Goal: Task Accomplishment & Management: Complete application form

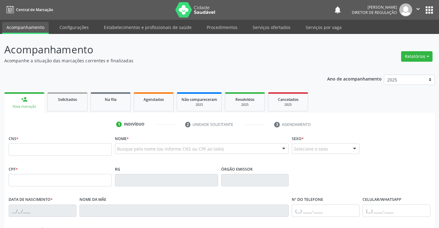
click at [50, 152] on input "text" at bounding box center [60, 149] width 103 height 12
type input "700 3049 5188 3440"
type input "0749281987"
type input "27/02/1973"
type input "(74) 99109-4180"
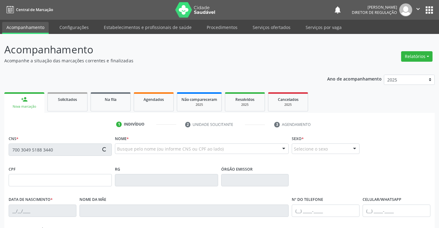
type input "003.565.335-30"
type input "SN"
type input "003.565.335-30"
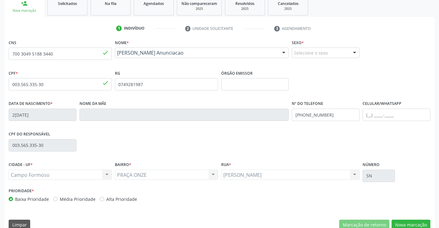
scroll to position [106, 0]
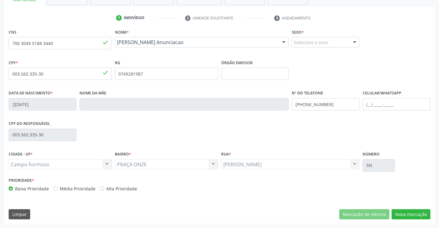
click at [322, 44] on div "Selecione o sexo" at bounding box center [326, 42] width 68 height 10
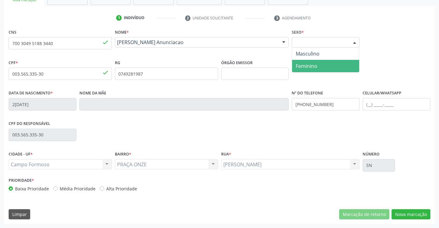
click at [318, 65] on span "Feminino" at bounding box center [325, 66] width 67 height 12
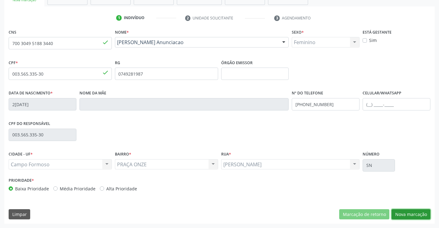
click at [414, 213] on button "Nova marcação" at bounding box center [410, 214] width 39 height 10
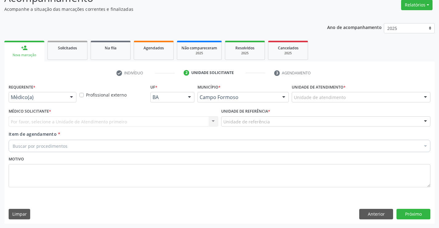
click at [67, 92] on div "Médico(a) Médico(a) Enfermeiro(a) Paciente Nenhum resultado encontrado para: " …" at bounding box center [43, 97] width 68 height 10
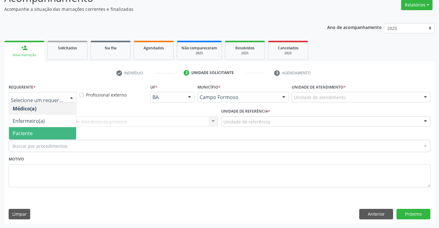
click at [61, 128] on span "Paciente" at bounding box center [42, 133] width 67 height 12
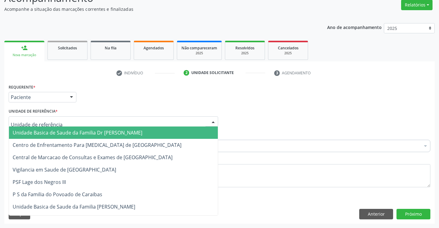
click at [119, 124] on div at bounding box center [113, 121] width 209 height 10
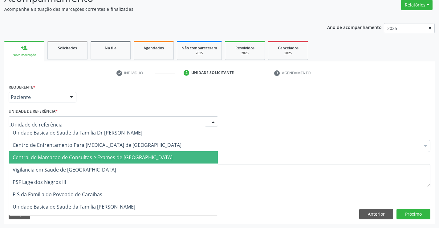
click at [122, 155] on span "Central de Marcacao de Consultas e Exames de [GEOGRAPHIC_DATA]" at bounding box center [93, 157] width 160 height 7
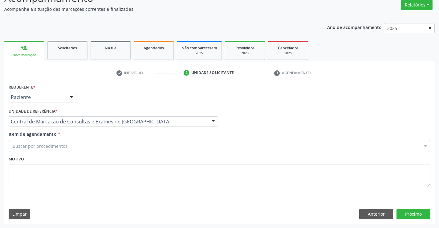
click at [148, 146] on div "Buscar por procedimentos" at bounding box center [220, 145] width 422 height 12
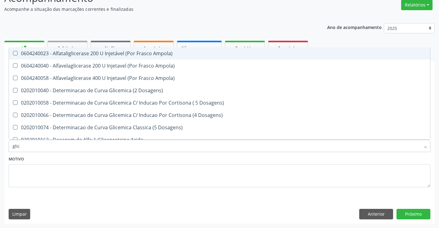
type input "glico"
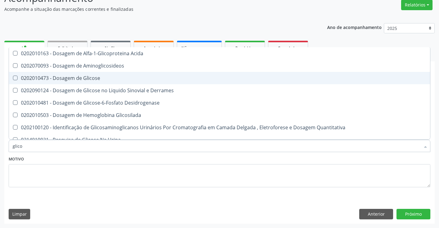
click at [154, 73] on span "0202010473 - Dosagem de Glicose" at bounding box center [219, 78] width 421 height 12
checkbox Glicose "true"
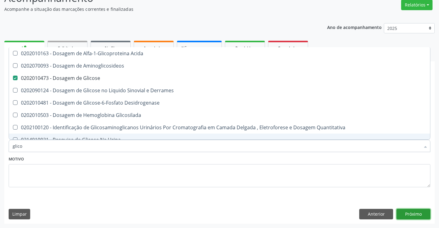
click at [423, 215] on button "Próximo" at bounding box center [413, 213] width 34 height 10
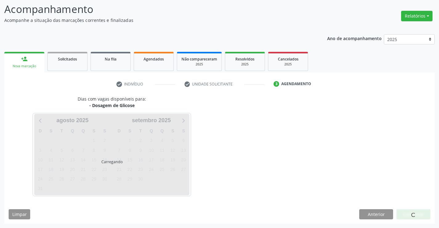
scroll to position [40, 0]
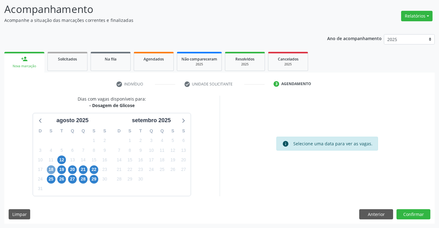
click at [53, 170] on span "18" at bounding box center [51, 169] width 9 height 9
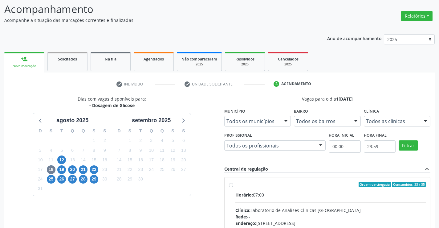
drag, startPoint x: 277, startPoint y: 188, endPoint x: 443, endPoint y: 184, distance: 166.0
click at [282, 187] on label "Ordem de chegada Consumidos: 33 / 35 Horário: 07:00 Clínica: Laboratorio de Ana…" at bounding box center [330, 228] width 191 height 95
click at [233, 187] on input "Ordem de chegada Consumidos: 33 / 35 Horário: 07:00 Clínica: Laboratorio de Ana…" at bounding box center [231, 184] width 4 height 6
radio input "true"
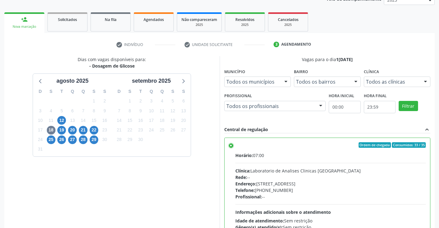
scroll to position [140, 0]
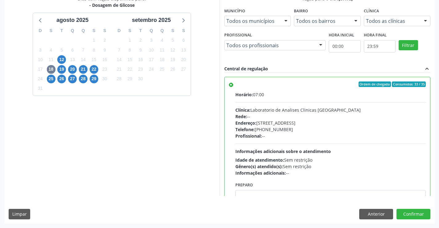
click at [415, 208] on div "Dias com vagas disponíveis para: - Dosagem de Glicose agosto 2025 D S T Q Q S S…" at bounding box center [219, 109] width 430 height 228
click at [415, 212] on button "Confirmar" at bounding box center [413, 213] width 34 height 10
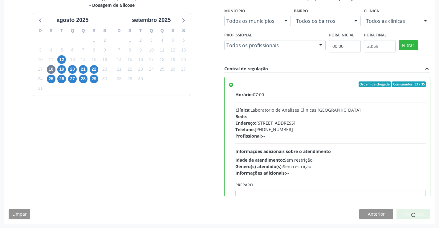
scroll to position [0, 0]
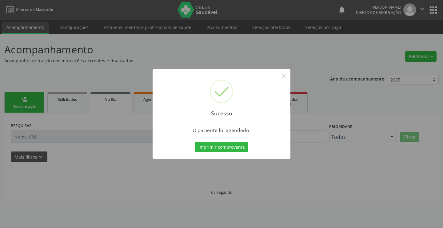
click at [195, 142] on button "Imprimir comprovante" at bounding box center [222, 147] width 54 height 10
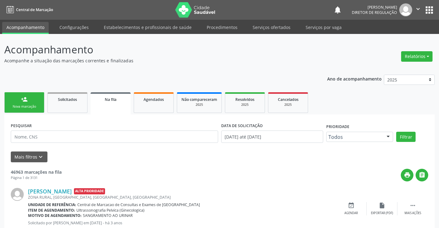
click at [19, 96] on link "person_add Nova marcação" at bounding box center [24, 102] width 40 height 21
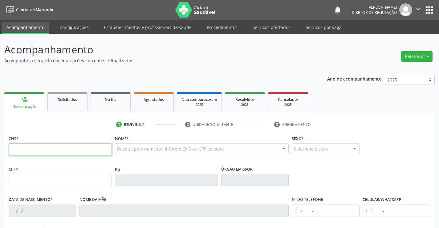
click at [44, 147] on input "text" at bounding box center [60, 149] width 103 height 12
type input "702 6082 2627 1245"
type input "23/09/1979"
type input "(74) 99919-3246"
type input "(74) 99920-4939"
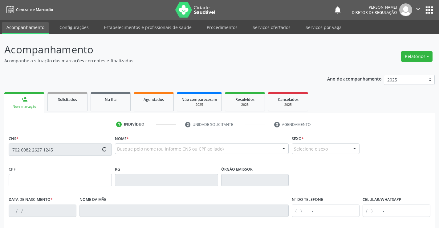
type input "SN"
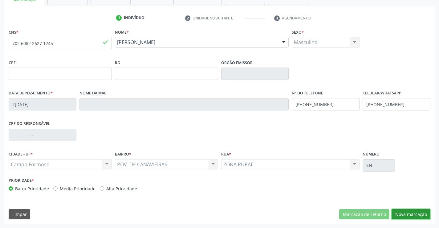
click at [406, 212] on button "Nova marcação" at bounding box center [410, 214] width 39 height 10
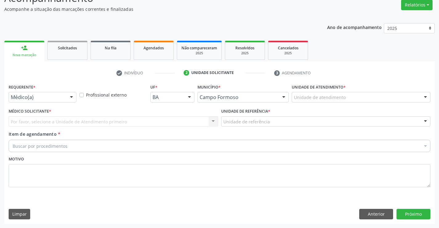
scroll to position [51, 0]
click at [51, 102] on div "Médico(a)" at bounding box center [43, 97] width 68 height 10
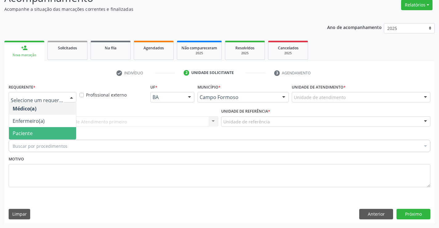
click at [57, 139] on div "Buscar por procedimentos Selecionar todos 0202040089 - 3X Pesquisa de Larvas Na…" at bounding box center [220, 144] width 422 height 10
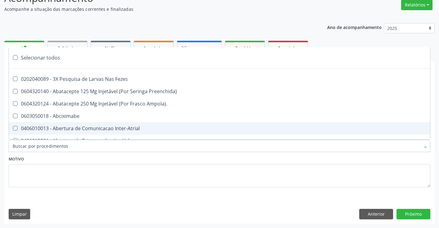
click at [109, 156] on div "Motivo" at bounding box center [220, 170] width 422 height 33
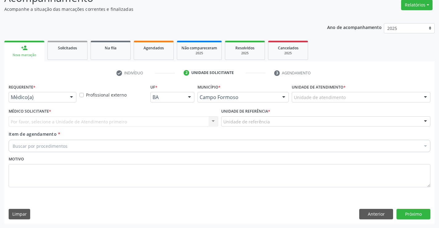
click at [71, 101] on div at bounding box center [71, 97] width 9 height 10
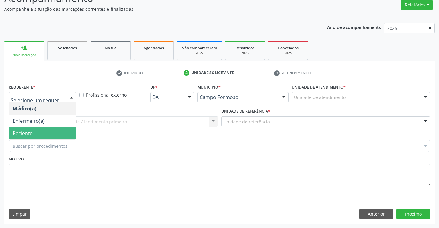
click at [69, 130] on span "Paciente" at bounding box center [42, 133] width 67 height 12
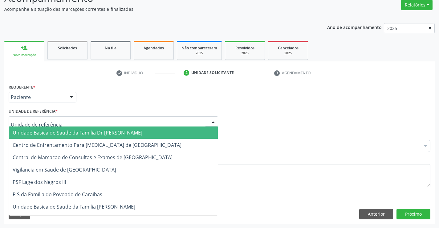
click at [111, 119] on div at bounding box center [113, 121] width 209 height 10
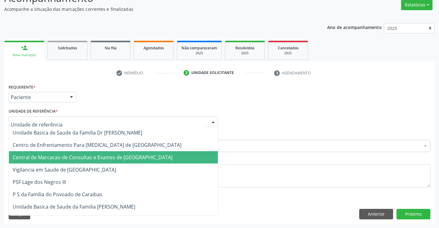
click at [127, 159] on span "Central de Marcacao de Consultas e Exames de [GEOGRAPHIC_DATA]" at bounding box center [93, 157] width 160 height 7
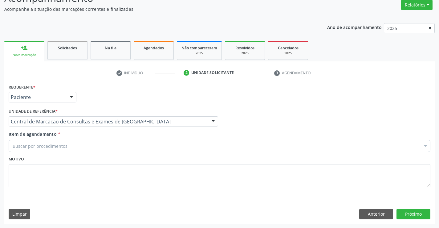
click at [156, 155] on div "Motivo" at bounding box center [220, 170] width 422 height 33
click at [128, 148] on div "Buscar por procedimentos" at bounding box center [220, 145] width 422 height 12
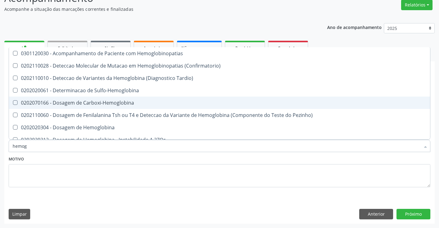
type input "hemogr"
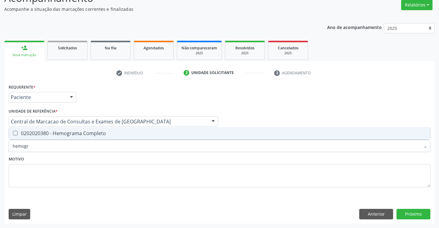
click at [115, 130] on span "0202020380 - Hemograma Completo" at bounding box center [219, 133] width 421 height 12
checkbox Completo "true"
type input "hemogr"
click at [115, 160] on div "Motivo" at bounding box center [220, 170] width 422 height 33
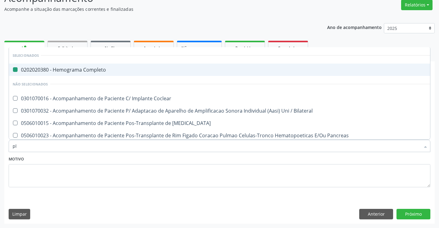
type input "pla"
checkbox Completo "false"
type input "plaq"
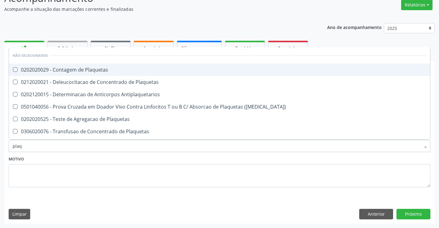
click at [92, 71] on div "0202020029 - Contagem de Plaquetas" at bounding box center [220, 69] width 414 height 5
checkbox Plaquetas "true"
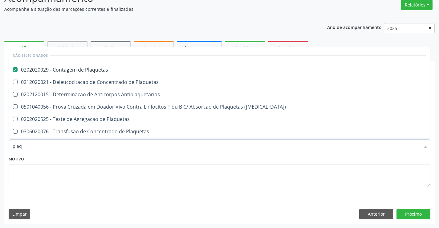
type input "plaq"
click at [104, 157] on div "Motivo" at bounding box center [220, 170] width 422 height 33
checkbox Plaquetas "true"
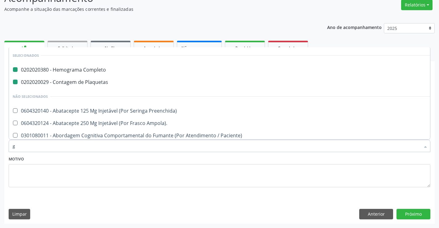
type input "gl"
checkbox Completo "false"
checkbox Plaquetas "false"
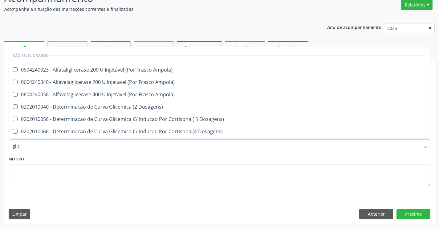
type input "glico"
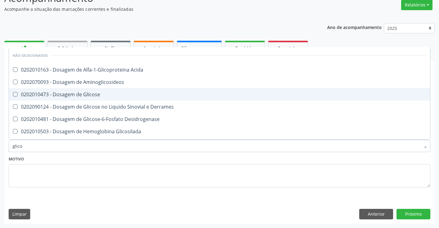
click at [110, 93] on div "0202010473 - Dosagem de Glicose" at bounding box center [220, 94] width 414 height 5
checkbox Glicose "true"
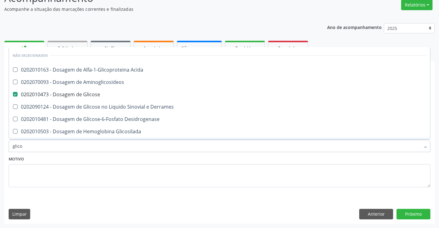
type input "glico"
click at [91, 168] on textarea at bounding box center [220, 175] width 422 height 23
checkbox Acida "true"
checkbox Aminoglicosideos "true"
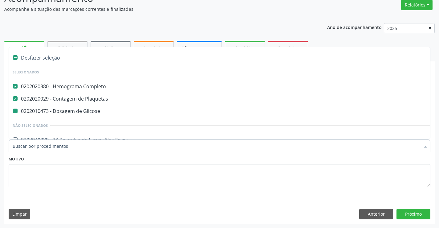
type input "u"
checkbox Glicose "false"
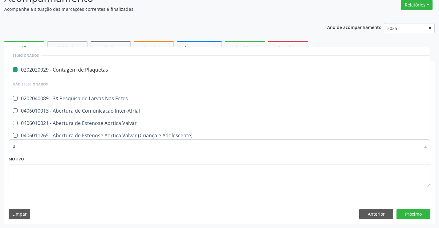
type input "ur"
checkbox Plaquetas "false"
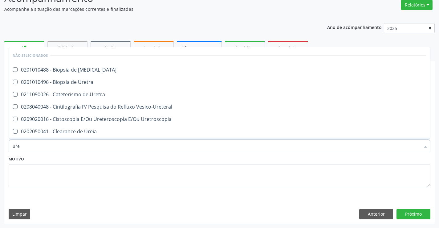
type input "urei"
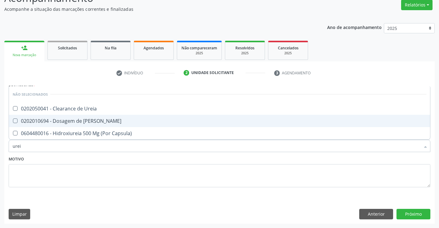
click at [96, 124] on span "0202010694 - Dosagem de [PERSON_NAME]" at bounding box center [219, 121] width 421 height 12
checkbox Ureia "true"
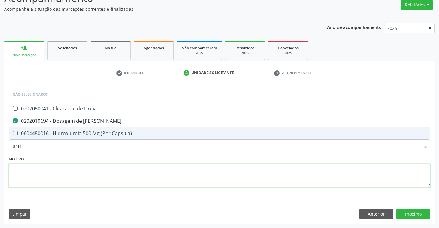
click at [104, 166] on textarea at bounding box center [220, 175] width 422 height 23
checkbox Ureia "true"
checkbox Capsula\) "true"
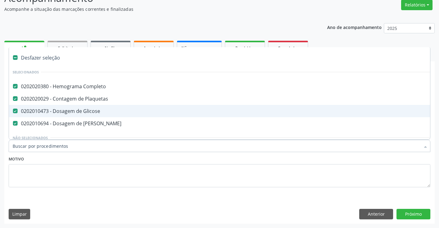
click at [103, 149] on div at bounding box center [220, 145] width 422 height 12
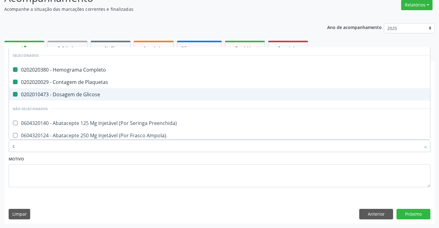
type input "cr"
checkbox Completo "false"
checkbox Glicose "false"
checkbox Plaquetas "false"
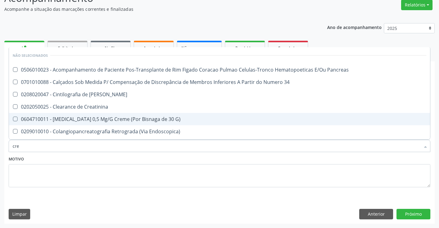
type input "crea"
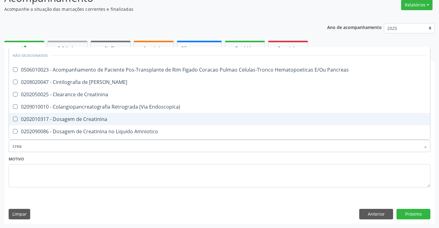
click at [104, 119] on div "0202010317 - Dosagem de Creatinina" at bounding box center [220, 118] width 414 height 5
checkbox Creatinina "true"
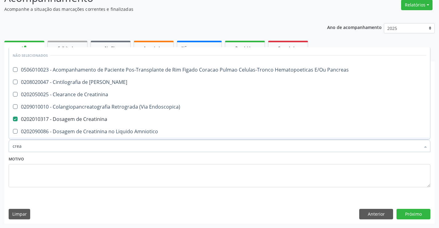
click at [111, 162] on div "Motivo" at bounding box center [220, 170] width 422 height 33
checkbox Pancreas "true"
checkbox Creatinina "true"
checkbox Pancreas "true"
checkbox Endoscopica\) "true"
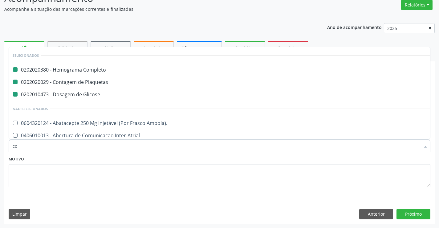
type input "col"
checkbox Completo "false"
checkbox Glicose "false"
checkbox Plaquetas "false"
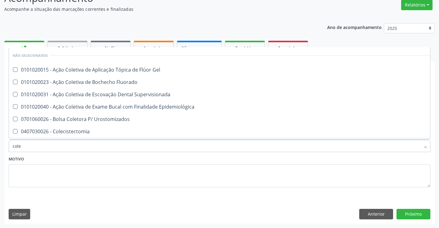
type input "coles"
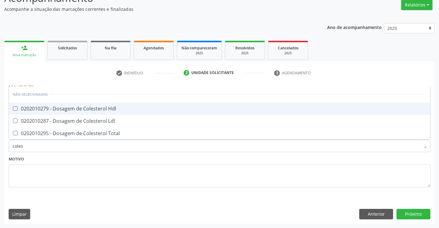
click at [107, 104] on span "0202010279 - Dosagem de Colesterol Hdl" at bounding box center [219, 108] width 421 height 12
checkbox Hdl "true"
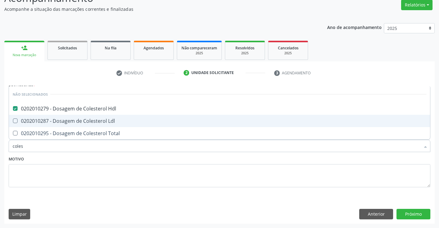
click at [111, 121] on div "0202010287 - Dosagem de Colesterol Ldl" at bounding box center [220, 120] width 414 height 5
checkbox Ldl "true"
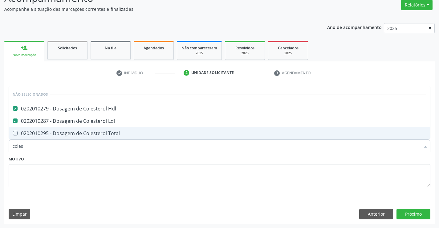
click at [114, 131] on div "0202010295 - Dosagem de Colesterol Total" at bounding box center [220, 133] width 414 height 5
checkbox Total "true"
click at [113, 163] on div "Motivo" at bounding box center [220, 170] width 422 height 33
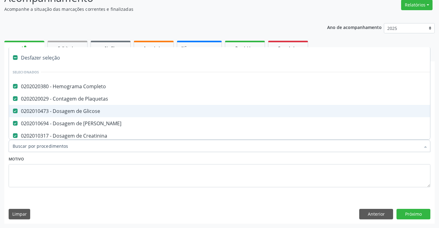
type input "t"
checkbox Total "false"
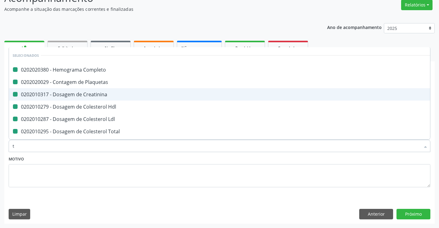
type input "tr"
checkbox Completo "false"
checkbox Creatinina "false"
checkbox Plaquetas "false"
checkbox Hdl "false"
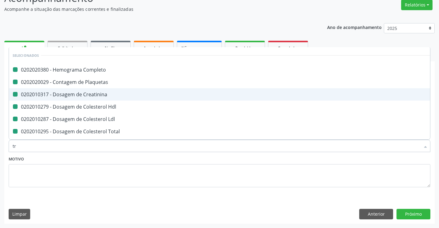
checkbox Ldl "false"
checkbox Total "false"
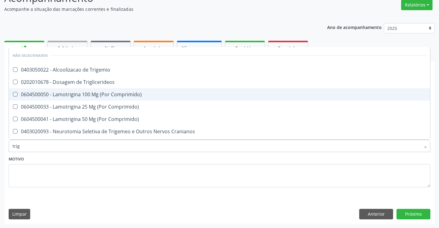
type input "trigl"
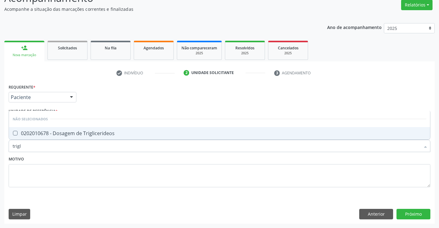
click at [111, 138] on span "0202010678 - Dosagem de Triglicerideos" at bounding box center [219, 133] width 421 height 12
checkbox Triglicerideos "true"
click at [111, 170] on textarea at bounding box center [220, 175] width 422 height 23
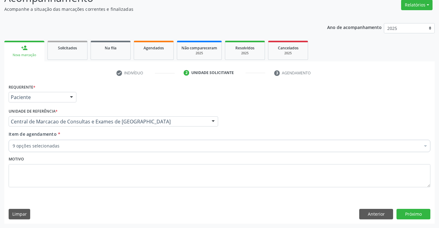
click at [110, 159] on div "Motivo" at bounding box center [220, 170] width 422 height 33
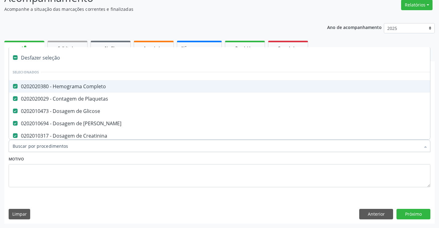
type input "t"
checkbox Triglicerideos "false"
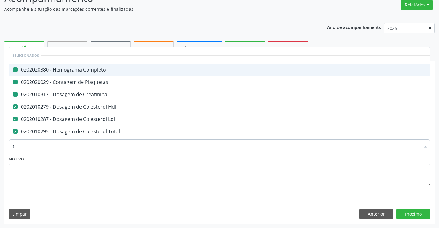
type input "tg"
checkbox Completo "false"
checkbox Plaquetas "false"
checkbox Creatinina "false"
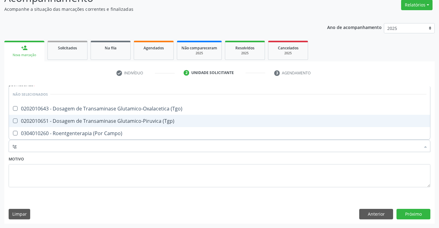
click at [123, 125] on span "0202010651 - Dosagem de Transaminase Glutamico-Piruvica (Tgp)" at bounding box center [219, 121] width 421 height 12
checkbox \(Tgp\) "true"
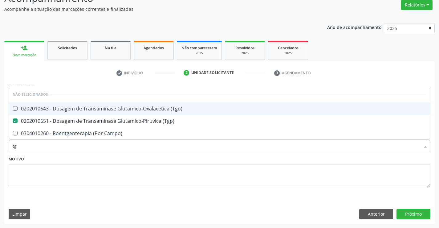
click at [128, 106] on div "0202010643 - Dosagem de Transaminase Glutamico-Oxalacetica (Tgo)" at bounding box center [220, 108] width 414 height 5
checkbox \(Tgo\) "true"
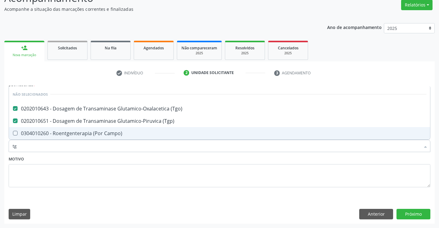
click at [131, 160] on div "Motivo" at bounding box center [220, 170] width 422 height 33
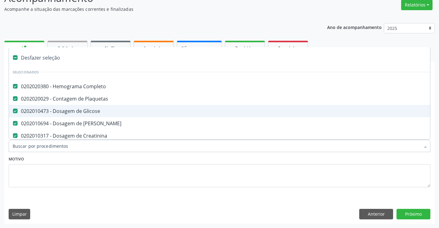
type input "u"
checkbox Hdl "false"
checkbox Ldl "false"
checkbox Total "false"
checkbox Triglicerideos "false"
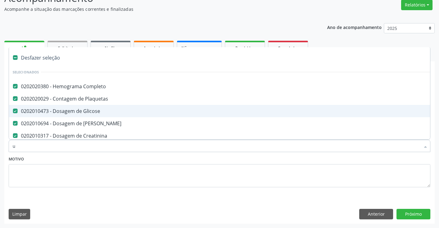
checkbox \(Tgp\) "false"
checkbox \(Tgo\) "false"
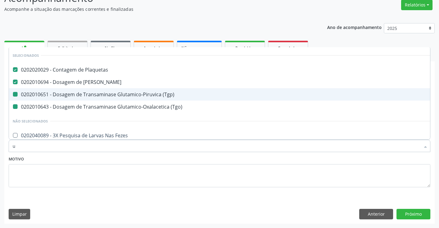
type input "ur"
checkbox \(Tgp\) "false"
checkbox \(Tgo\) "false"
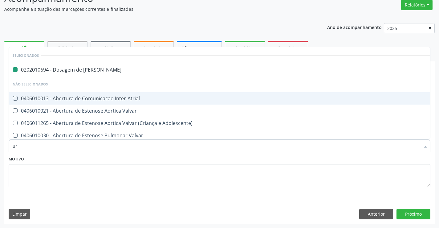
type input "uri"
checkbox Ureia "false"
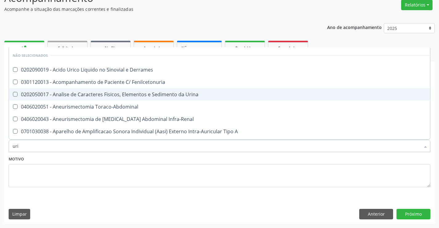
type input "urin"
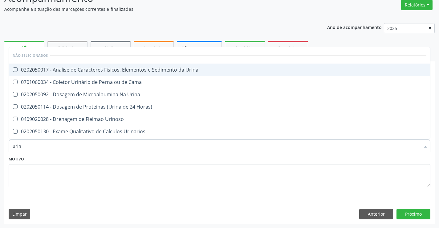
click at [142, 65] on span "0202050017 - Analise de Caracteres Fisicos, Elementos e Sedimento da Urina" at bounding box center [219, 69] width 421 height 12
checkbox Urina "true"
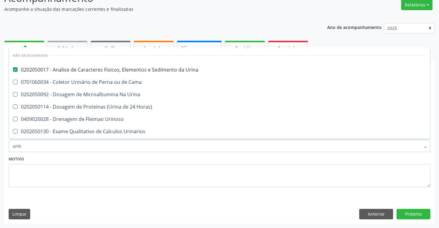
type input "urin"
click at [118, 168] on textarea at bounding box center [220, 175] width 422 height 23
checkbox Urina "true"
checkbox Horas\) "true"
checkbox Urinarios "true"
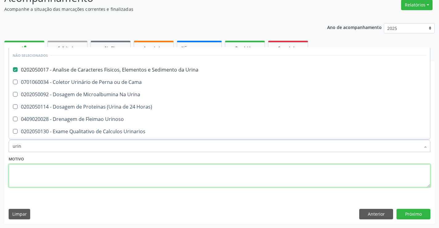
checkbox Quantitativa "true"
checkbox Delgada\) "true"
checkbox Urina "true"
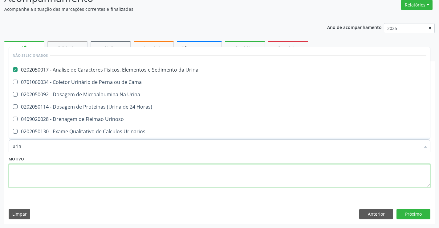
checkbox Urina "true"
checkbox Urinoso "true"
checkbox Cama "true"
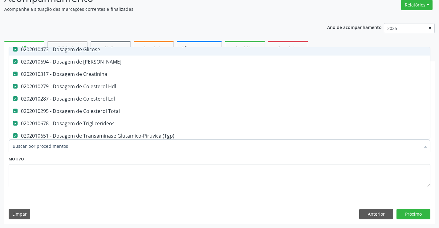
scroll to position [123, 0]
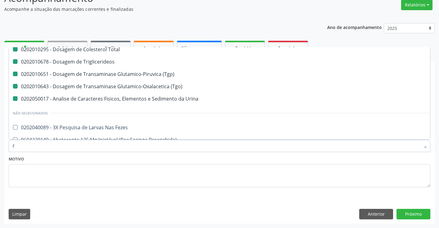
type input "fe"
checkbox Completo "false"
checkbox Glicose "false"
checkbox Ureia "false"
checkbox Hdl "false"
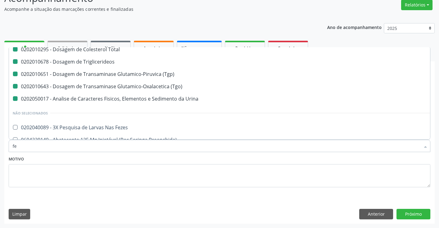
checkbox Ldl "false"
checkbox Total "false"
checkbox Triglicerideos "false"
checkbox \(Tgp\) "false"
checkbox \(Tgo\) "false"
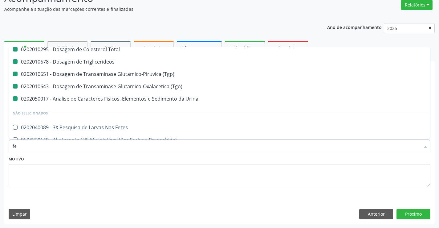
checkbox Urina "false"
checkbox Creatinina "false"
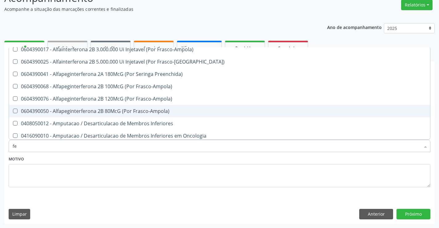
type input "fez"
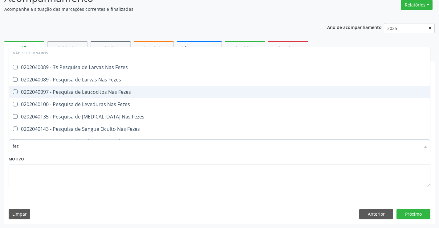
scroll to position [0, 0]
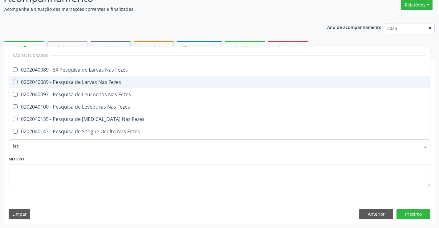
click at [129, 81] on div "0202040089 - Pesquisa de Larvas Nas Fezes" at bounding box center [220, 81] width 414 height 5
checkbox Fezes "true"
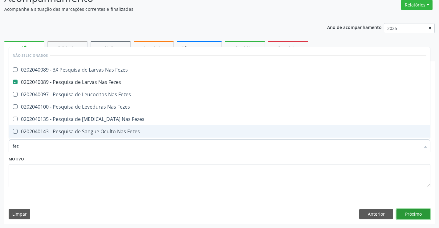
click at [408, 216] on button "Próximo" at bounding box center [413, 213] width 34 height 10
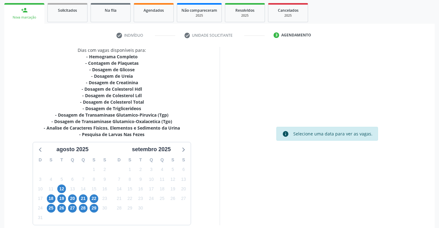
scroll to position [118, 0]
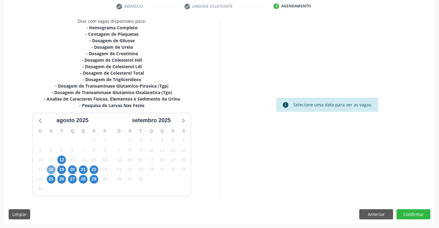
click at [48, 170] on span "18" at bounding box center [51, 169] width 9 height 9
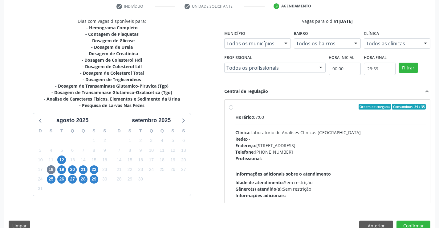
click at [352, 172] on div "Horário: 07:00 Clínica: Laboratorio de Analises Clinicas Sao Francisco Rede: --…" at bounding box center [330, 156] width 191 height 85
click at [233, 109] on input "Ordem de chegada Consumidos: 34 / 35 Horário: 07:00 Clínica: Laboratorio de Ana…" at bounding box center [231, 107] width 4 height 6
radio input "true"
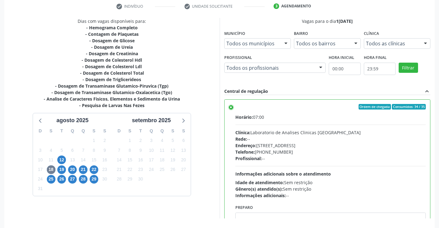
scroll to position [140, 0]
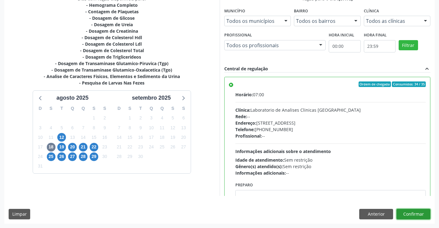
click at [420, 215] on button "Confirmar" at bounding box center [413, 213] width 34 height 10
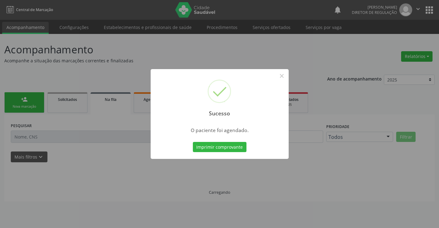
scroll to position [0, 0]
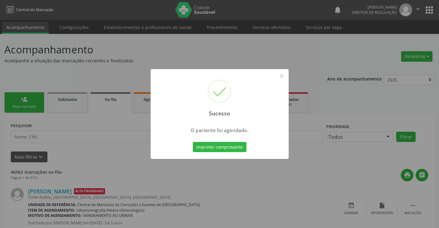
click at [193, 142] on button "Imprimir comprovante" at bounding box center [220, 147] width 54 height 10
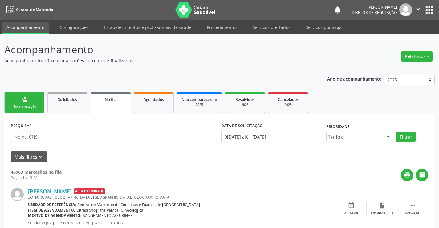
click at [30, 106] on div "Nova marcação" at bounding box center [24, 106] width 31 height 5
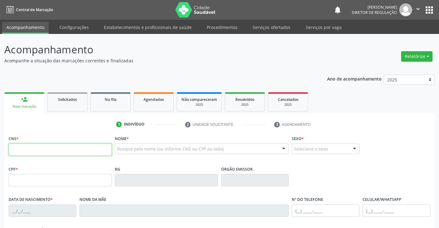
click at [64, 152] on input "text" at bounding box center [60, 149] width 103 height 12
click at [32, 148] on input "text" at bounding box center [60, 149] width 103 height 12
type input "700 4019 5722 7746"
type input "1265612145"
type input "05/03/1969"
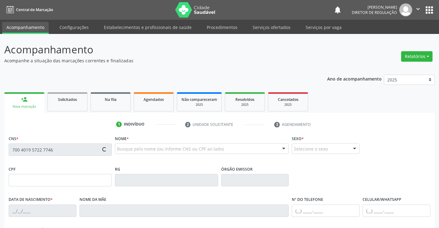
type input "(74) 99135-8372"
type input "11"
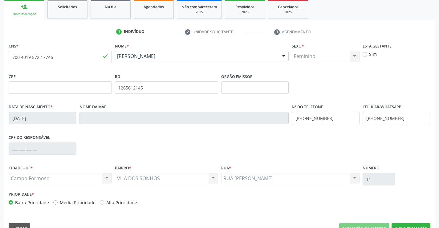
scroll to position [106, 0]
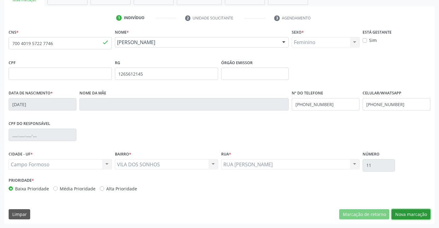
click at [409, 217] on button "Nova marcação" at bounding box center [410, 214] width 39 height 10
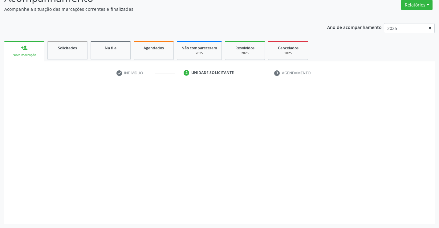
scroll to position [51, 0]
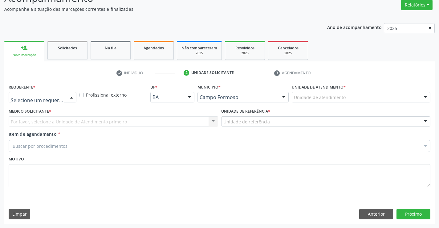
click at [71, 99] on div at bounding box center [71, 97] width 9 height 10
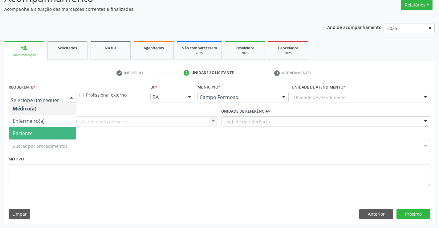
click at [54, 134] on span "Paciente" at bounding box center [42, 133] width 67 height 12
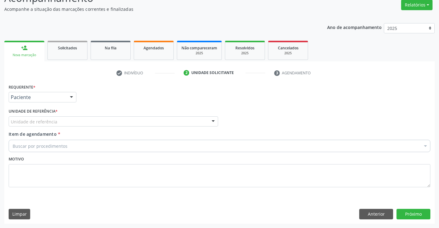
click at [107, 120] on div "Unidade de referência" at bounding box center [113, 121] width 209 height 10
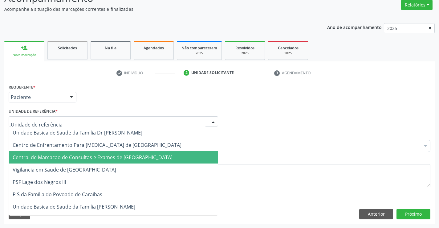
click at [103, 153] on span "Central de Marcacao de Consultas e Exames de [GEOGRAPHIC_DATA]" at bounding box center [113, 157] width 209 height 12
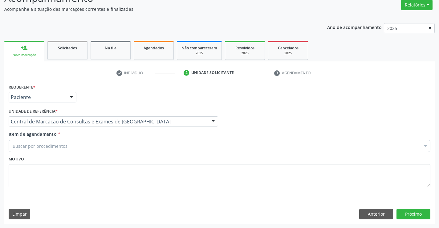
click at [121, 144] on div "Buscar por procedimentos" at bounding box center [220, 145] width 422 height 12
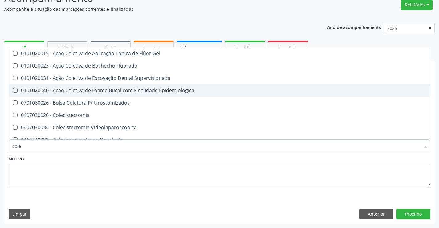
type input "coles"
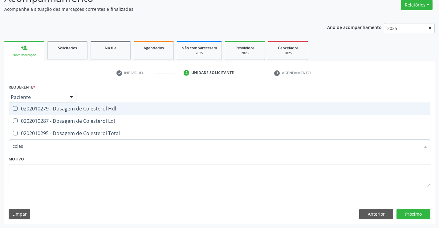
click at [107, 107] on div "0202010279 - Dosagem de Colesterol Hdl" at bounding box center [220, 108] width 414 height 5
checkbox Hdl "true"
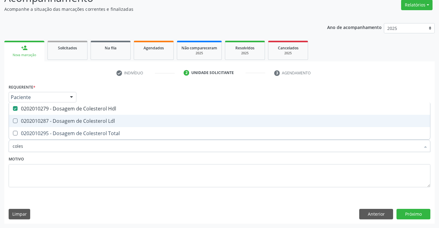
click at [106, 118] on div "0202010287 - Dosagem de Colesterol Ldl" at bounding box center [220, 120] width 414 height 5
checkbox Ldl "true"
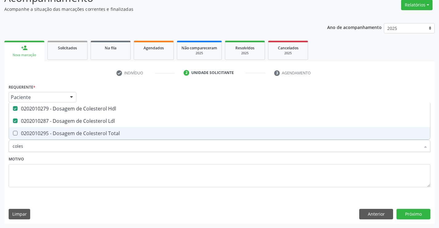
click at [103, 135] on div "0202010295 - Dosagem de Colesterol Total" at bounding box center [220, 133] width 414 height 5
checkbox Total "true"
type input "coles"
click at [90, 161] on div "Motivo" at bounding box center [220, 170] width 422 height 33
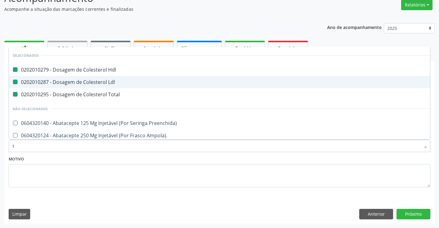
type input "tr"
checkbox Hdl "false"
checkbox Ldl "false"
checkbox Total "false"
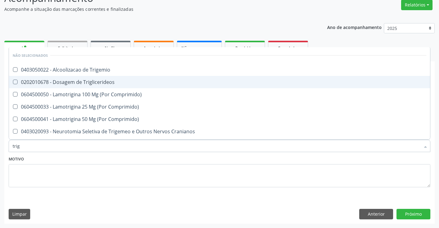
type input "trigl"
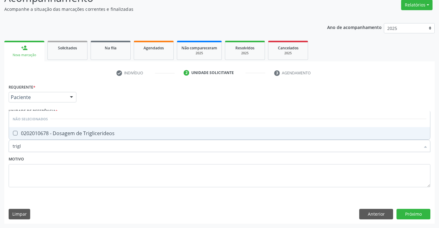
click at [85, 137] on span "0202010678 - Dosagem de Triglicerideos" at bounding box center [219, 133] width 421 height 12
checkbox Triglicerideos "true"
click at [92, 161] on div "Motivo" at bounding box center [220, 170] width 422 height 33
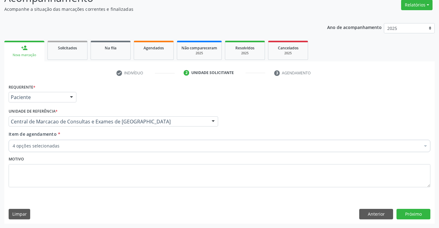
click at [91, 153] on div "Item de agendamento * 4 opções selecionadas Desfazer seleção Selecionados 02020…" at bounding box center [219, 143] width 425 height 24
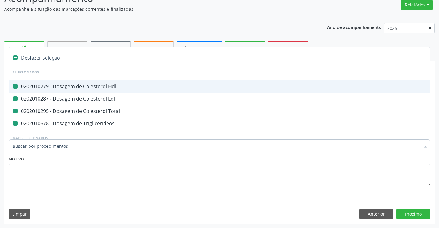
type input "u"
checkbox Hdl "false"
checkbox Ldl "false"
checkbox Total "false"
checkbox Triglicerideos "false"
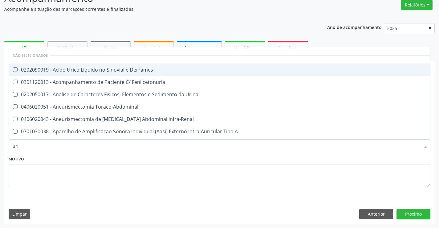
type input "urin"
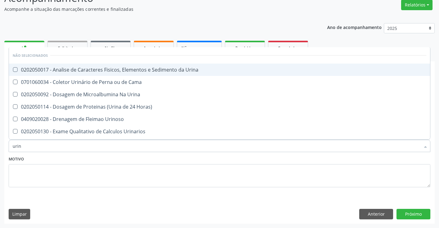
click at [108, 68] on div "0202050017 - Analise de Caracteres Fisicos, Elementos e Sedimento da Urina" at bounding box center [220, 69] width 414 height 5
checkbox Urina "true"
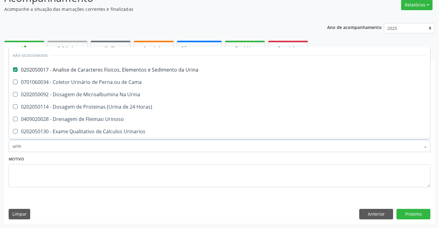
click at [104, 155] on div "Motivo" at bounding box center [220, 170] width 422 height 33
checkbox Cama "true"
checkbox Urina "true"
checkbox Horas\) "true"
checkbox Urinoso "true"
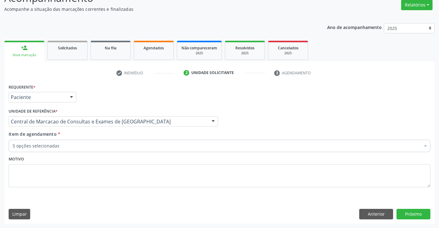
click at [104, 152] on div "5 opções selecionadas" at bounding box center [220, 145] width 422 height 12
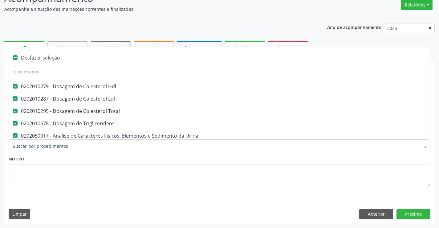
click at [100, 141] on input "Item de agendamento *" at bounding box center [216, 145] width 407 height 12
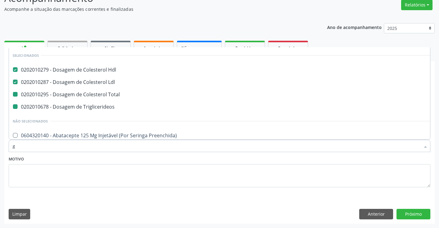
type input "gl"
checkbox Total "false"
checkbox Triglicerideos "false"
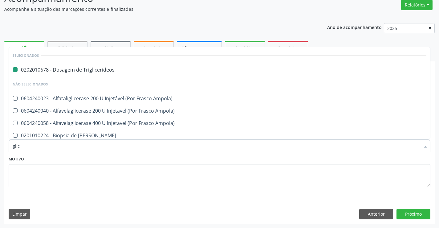
type input "glico"
checkbox Triglicerideos "false"
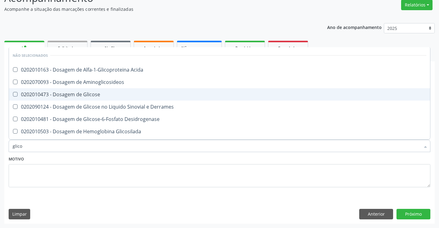
click at [95, 99] on span "0202010473 - Dosagem de Glicose" at bounding box center [219, 94] width 421 height 12
checkbox Glicose "true"
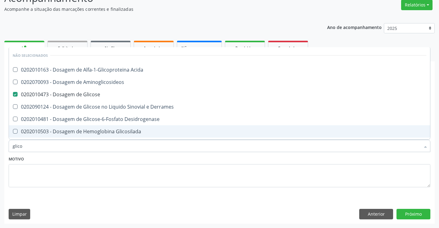
click at [104, 161] on div "Motivo" at bounding box center [220, 170] width 422 height 33
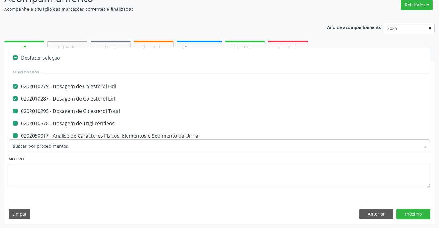
type input "h"
checkbox Total "false"
checkbox Triglicerideos "false"
checkbox Glicose "false"
checkbox Urina "false"
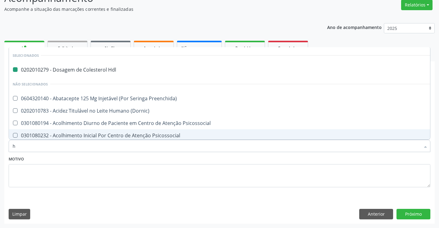
type input "he"
checkbox Hdl "false"
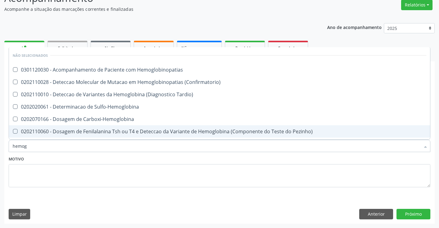
type input "hemogr"
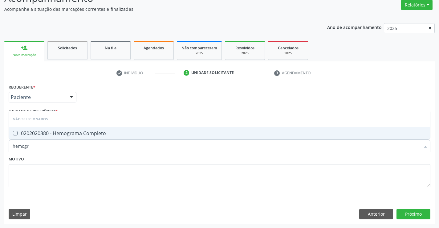
click at [103, 133] on div "0202020380 - Hemograma Completo" at bounding box center [220, 133] width 414 height 5
checkbox Completo "true"
click at [107, 158] on div "Motivo" at bounding box center [220, 170] width 422 height 33
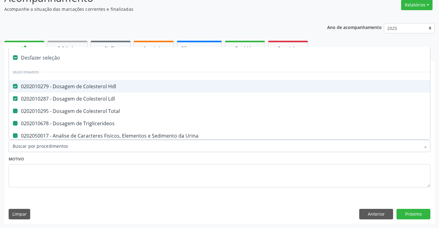
type input "p"
checkbox Total "false"
checkbox Triglicerideos "false"
checkbox Urina "false"
checkbox Glicose "false"
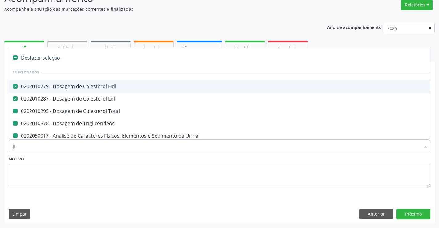
checkbox Completo "false"
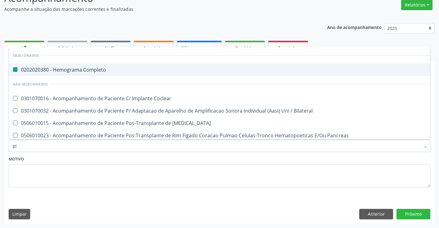
type input "pla"
checkbox Completo "false"
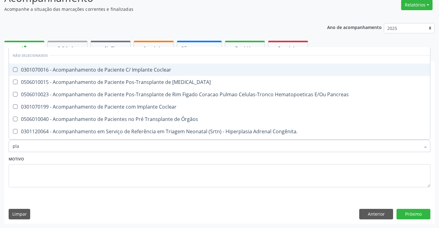
type input "plaq"
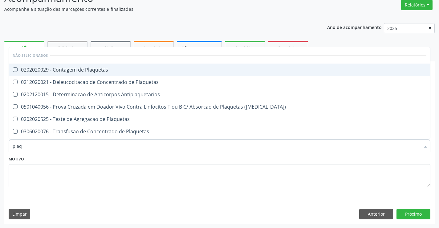
click at [82, 70] on div "0202020029 - Contagem de Plaquetas" at bounding box center [220, 69] width 414 height 5
checkbox Plaquetas "true"
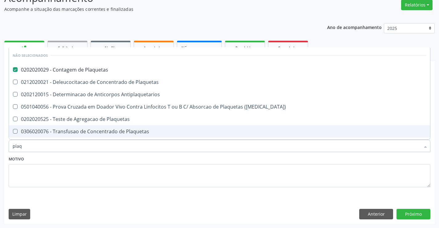
click at [95, 159] on div "Motivo" at bounding box center [220, 170] width 422 height 33
checkbox Antiplaquetarios "true"
checkbox Match\) "true"
checkbox Plaquetas "true"
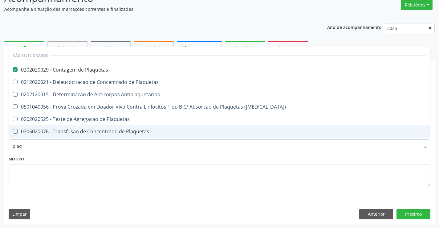
checkbox Aferese "true"
checkbox Plaquetas "true"
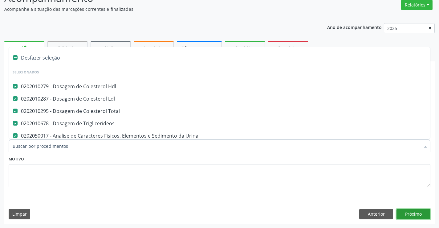
click at [410, 216] on button "Próximo" at bounding box center [413, 213] width 34 height 10
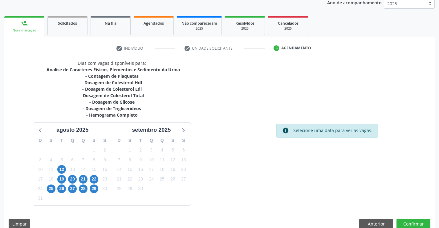
scroll to position [86, 0]
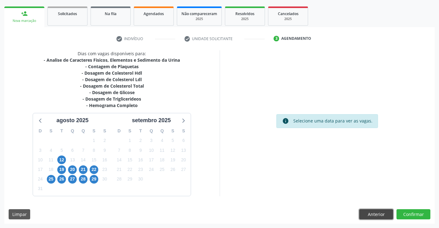
click at [367, 210] on button "Anterior" at bounding box center [376, 214] width 34 height 10
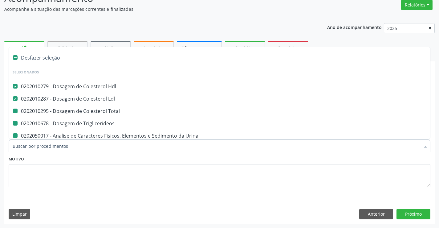
type input "f"
checkbox Total "false"
checkbox Triglicerideos "false"
checkbox Urina "false"
checkbox Glicose "false"
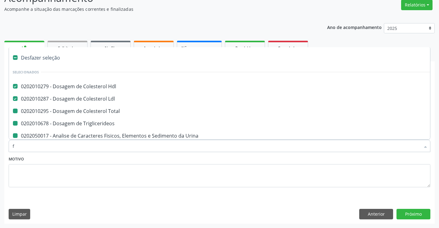
checkbox Completo "false"
checkbox Plaquetas "false"
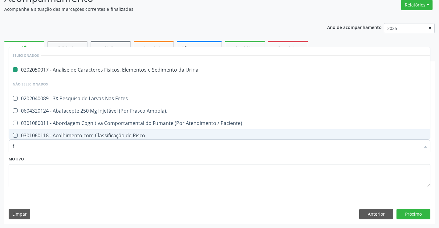
type input "fe"
checkbox Urina "false"
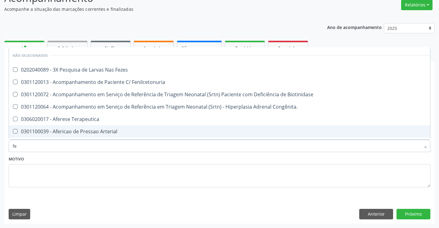
type input "fez"
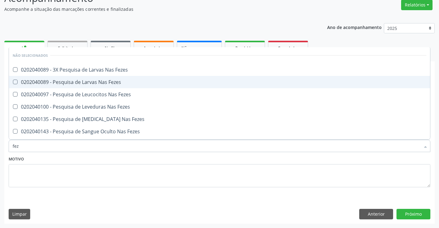
click at [182, 84] on div "0202040089 - Pesquisa de Larvas Nas Fezes" at bounding box center [220, 81] width 414 height 5
checkbox Fezes "true"
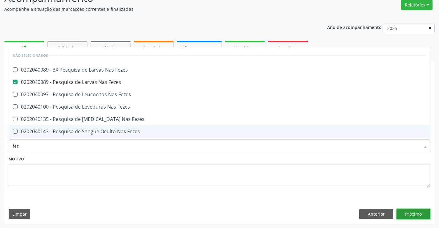
click at [409, 214] on button "Próximo" at bounding box center [413, 213] width 34 height 10
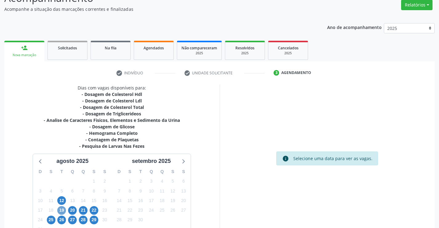
click at [64, 210] on span "19" at bounding box center [61, 210] width 9 height 9
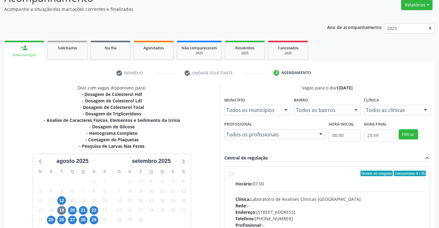
drag, startPoint x: 272, startPoint y: 195, endPoint x: 378, endPoint y: 195, distance: 105.9
click at [275, 195] on div "Horário: 07:00 Clínica: Laboratorio de Analises Clinicas Sao Francisco Rede: --…" at bounding box center [330, 222] width 191 height 85
radio input "true"
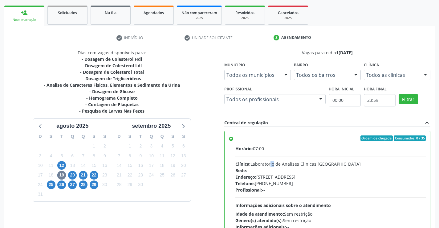
scroll to position [140, 0]
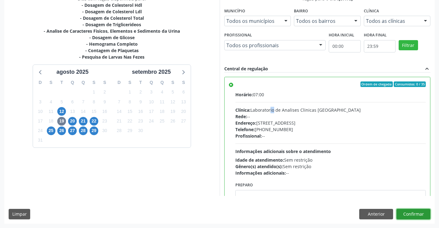
click at [425, 215] on button "Confirmar" at bounding box center [413, 213] width 34 height 10
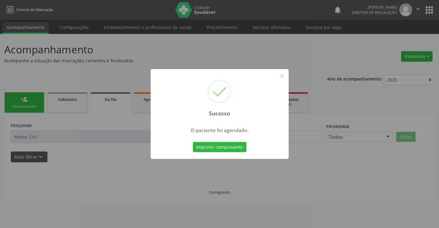
scroll to position [0, 0]
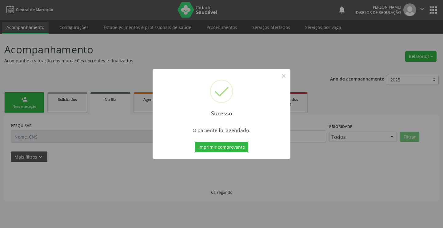
click at [195, 142] on button "Imprimir comprovante" at bounding box center [222, 147] width 54 height 10
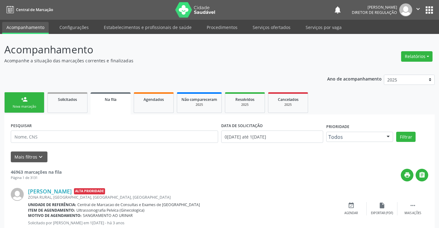
click at [8, 95] on link "person_add Nova marcação" at bounding box center [24, 102] width 40 height 21
click at [36, 104] on div "Nova marcação" at bounding box center [24, 106] width 31 height 5
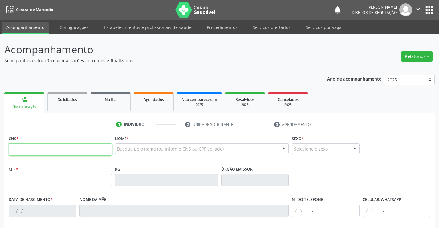
click at [41, 150] on input "text" at bounding box center [60, 149] width 103 height 12
paste input "700 4019 5722 7746"
type input "700 4019 5722 7746"
type input "1265612145"
type input "05/03/1969"
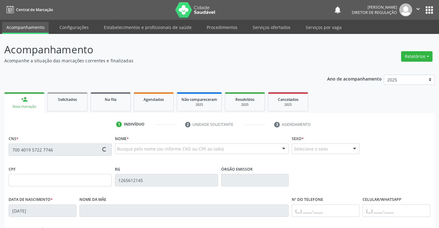
type input "(74) 99135-8372"
type input "178.138.208-51"
type input "11"
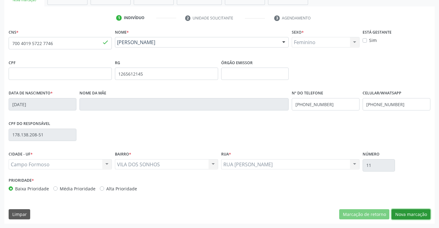
click at [401, 214] on button "Nova marcação" at bounding box center [410, 214] width 39 height 10
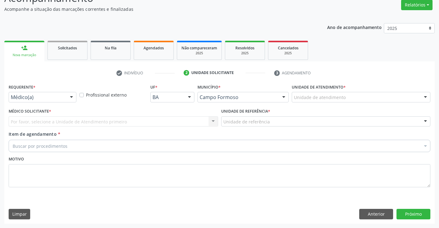
scroll to position [51, 0]
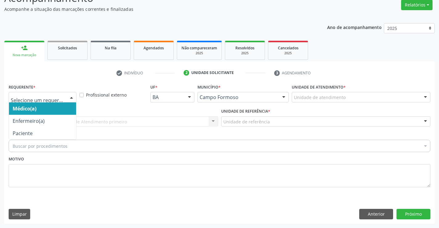
click at [65, 98] on div "Médico(a) Enfermeiro(a) Paciente Nenhum resultado encontrado para: " " Não há n…" at bounding box center [43, 97] width 68 height 10
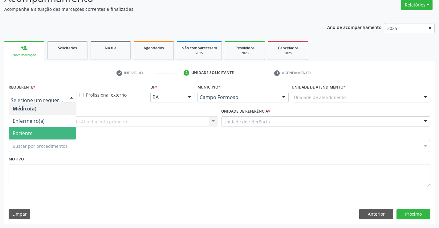
click at [61, 139] on div "Buscar por procedimentos Selecionar todos 0202040089 - 3X Pesquisa de Larvas Na…" at bounding box center [220, 144] width 422 height 10
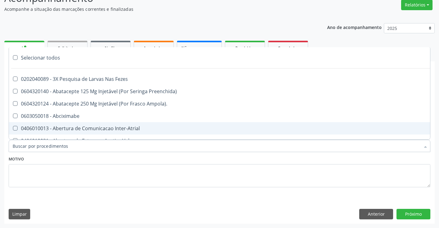
click at [149, 156] on div "Motivo" at bounding box center [220, 170] width 422 height 33
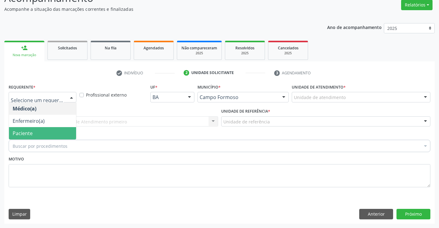
click at [67, 135] on span "Paciente" at bounding box center [42, 133] width 67 height 12
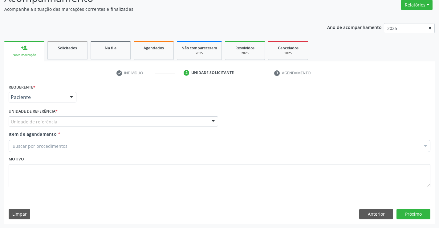
click at [111, 119] on div "Unidade de referência" at bounding box center [113, 121] width 209 height 10
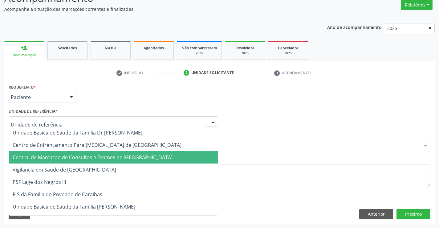
click at [122, 157] on span "Central de Marcacao de Consultas e Exames de [GEOGRAPHIC_DATA]" at bounding box center [93, 157] width 160 height 7
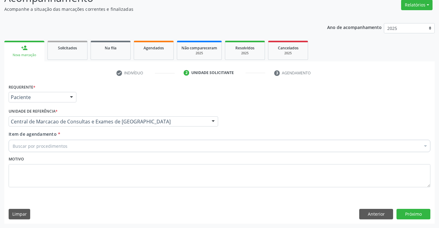
click at [155, 146] on div "Buscar por procedimentos" at bounding box center [220, 145] width 422 height 12
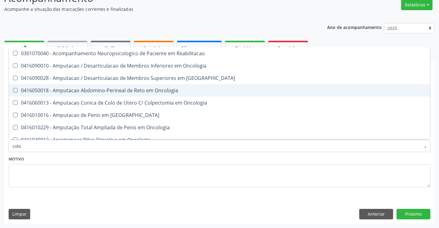
type input "colon"
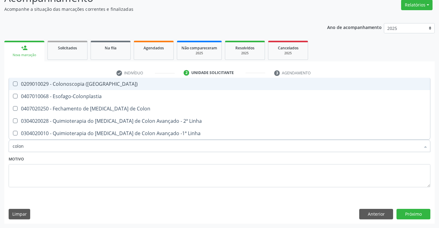
click at [159, 85] on div "0209010029 - Colonoscopia ([GEOGRAPHIC_DATA])" at bounding box center [220, 83] width 414 height 5
checkbox \(Coloscopia\) "true"
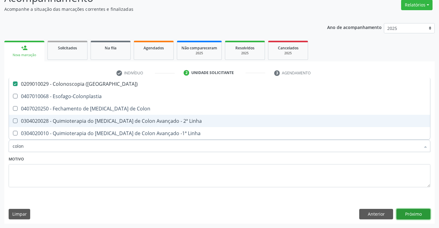
click at [414, 213] on button "Próximo" at bounding box center [413, 213] width 34 height 10
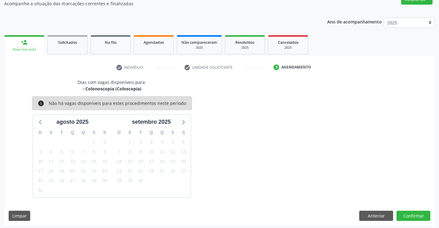
scroll to position [59, 0]
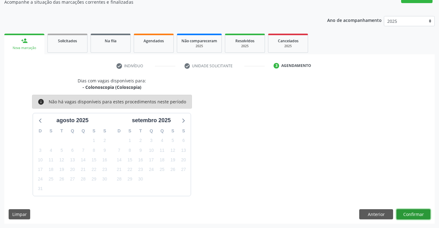
click at [406, 216] on button "Confirmar" at bounding box center [413, 214] width 34 height 10
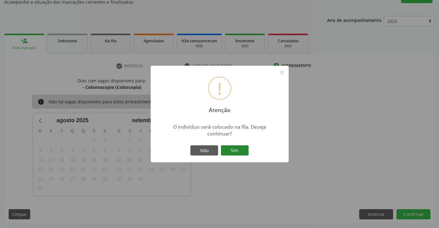
click at [238, 145] on button "Sim" at bounding box center [235, 150] width 28 height 10
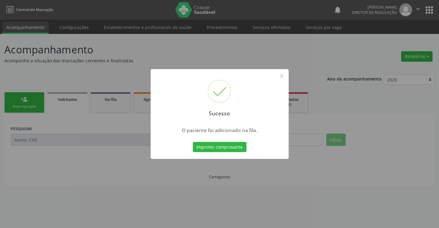
scroll to position [0, 0]
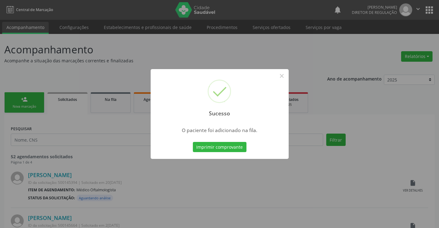
click at [193, 142] on button "Imprimir comprovante" at bounding box center [220, 147] width 54 height 10
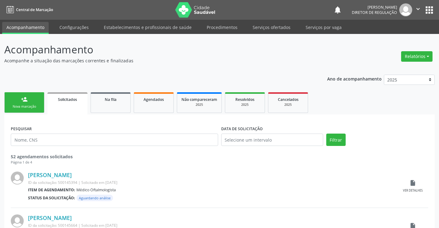
click at [37, 106] on div "Nova marcação" at bounding box center [24, 106] width 31 height 5
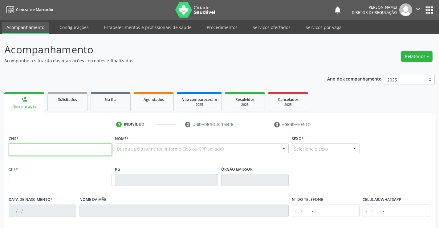
click at [58, 144] on input "text" at bounding box center [60, 149] width 103 height 12
type input "706 5083 7605 7897"
type input "2314970918"
type input "[DATE]"
type input "[PHONE_NUMBER]"
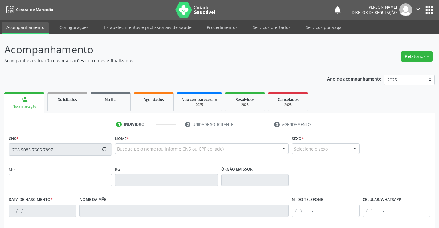
type input "S/N"
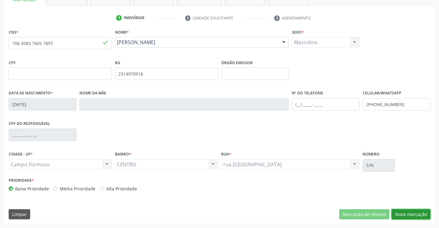
click at [406, 211] on button "Nova marcação" at bounding box center [410, 214] width 39 height 10
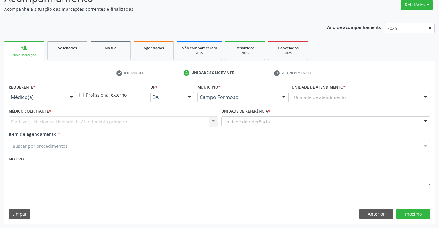
scroll to position [51, 0]
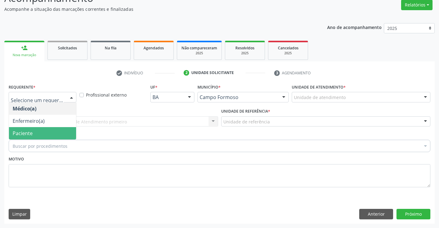
click at [56, 139] on span "Paciente" at bounding box center [42, 133] width 67 height 12
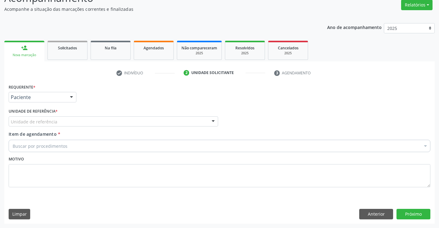
click at [126, 119] on div "Unidade de referência" at bounding box center [113, 121] width 209 height 10
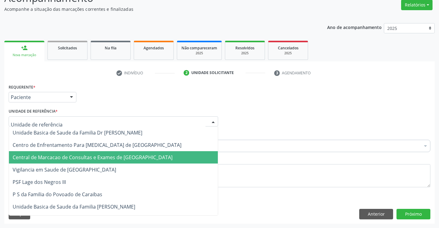
click at [124, 160] on span "Central de Marcacao de Consultas e Exames de [GEOGRAPHIC_DATA]" at bounding box center [93, 157] width 160 height 7
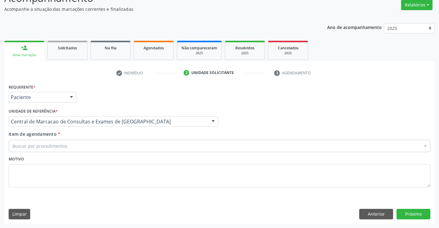
click at [141, 143] on div "Buscar por procedimentos" at bounding box center [220, 145] width 422 height 12
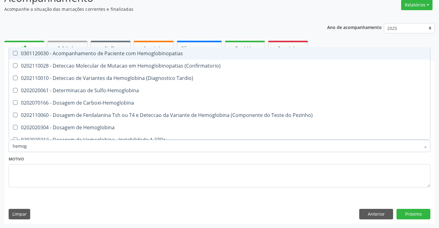
type input "hemogr"
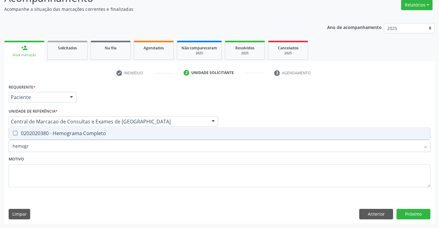
click at [144, 131] on div "0202020380 - Hemograma Completo" at bounding box center [220, 133] width 414 height 5
checkbox Completo "true"
type input "hemogr"
click at [133, 161] on div "Motivo" at bounding box center [220, 170] width 422 height 33
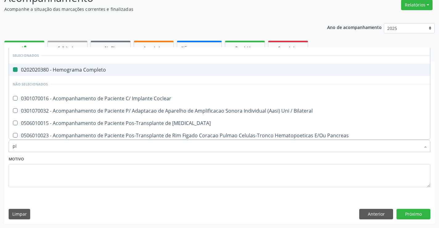
type input "pla"
checkbox Completo "false"
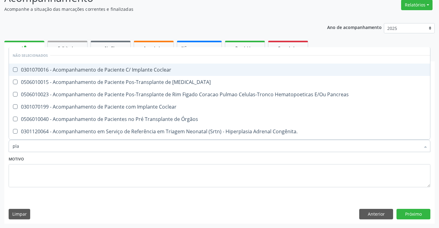
type input "plaq"
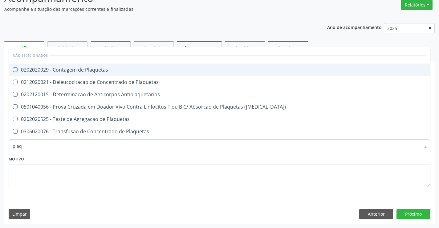
click at [100, 72] on div "0202020029 - Contagem de Plaquetas" at bounding box center [220, 69] width 414 height 5
checkbox Plaquetas "true"
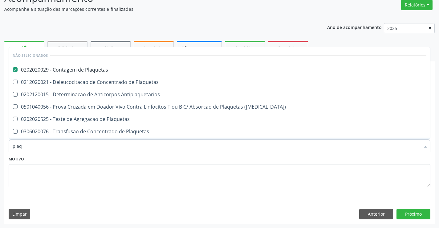
type input "plaq"
click at [110, 156] on div "Motivo" at bounding box center [220, 170] width 422 height 33
checkbox Plaquetas "true"
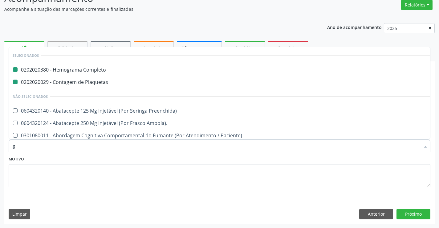
type input "gl"
checkbox Completo "false"
checkbox Plaquetas "false"
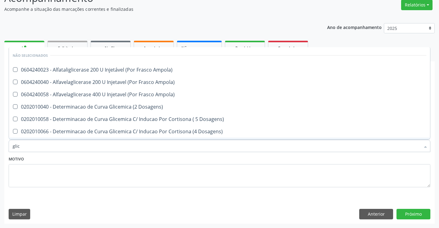
type input "glico"
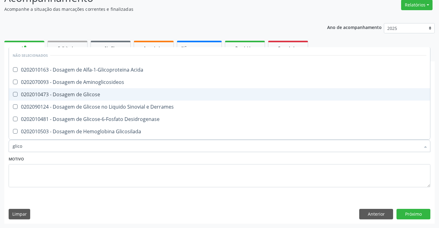
click at [107, 96] on div "0202010473 - Dosagem de Glicose" at bounding box center [220, 94] width 414 height 5
checkbox Glicose "true"
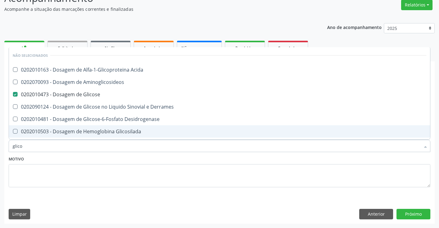
type input "glico"
click at [116, 161] on div "Motivo" at bounding box center [220, 170] width 422 height 33
checkbox Acida "true"
checkbox Aminoglicosideos "true"
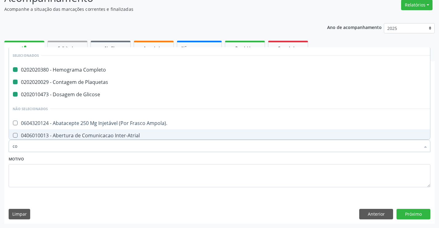
type input "col"
checkbox Completo "false"
checkbox Plaquetas "false"
checkbox Glicose "false"
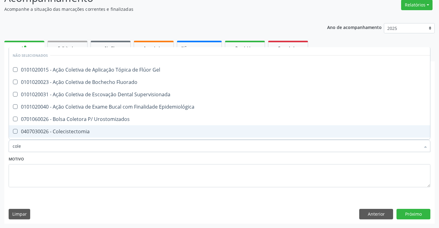
type input "coles"
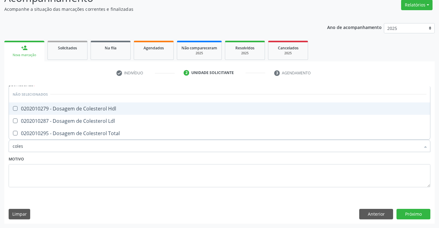
click at [115, 107] on div "0202010279 - Dosagem de Colesterol Hdl" at bounding box center [220, 108] width 414 height 5
checkbox Hdl "true"
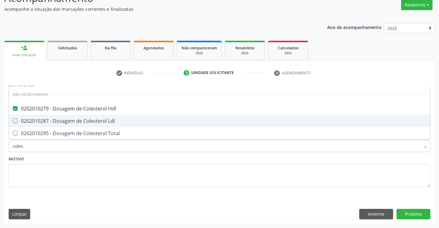
click at [119, 123] on div "0202010287 - Dosagem de Colesterol Ldl" at bounding box center [220, 120] width 414 height 5
checkbox Ldl "true"
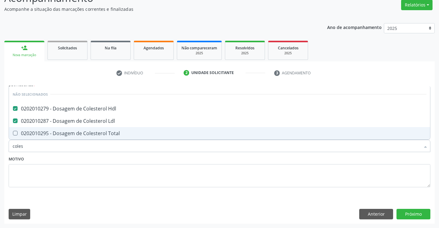
click at [121, 133] on div "0202010295 - Dosagem de Colesterol Total" at bounding box center [220, 133] width 414 height 5
checkbox Total "true"
type input "coles"
click at [121, 155] on div "Motivo" at bounding box center [220, 170] width 422 height 33
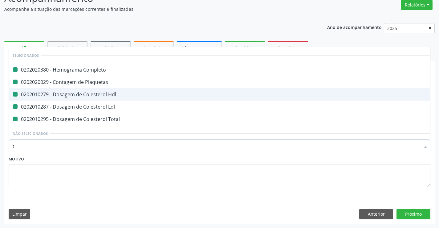
type input "tr"
checkbox Completo "false"
checkbox Plaquetas "false"
checkbox Hdl "false"
checkbox Ldl "false"
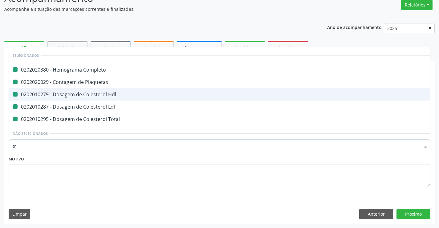
checkbox Total "false"
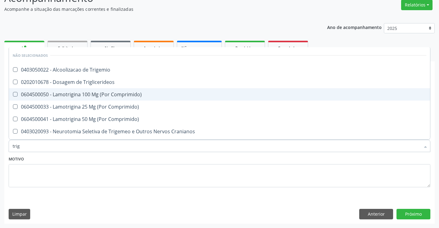
type input "trigl"
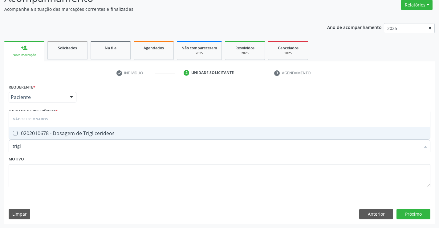
click at [114, 135] on div "0202010678 - Dosagem de Triglicerideos" at bounding box center [220, 133] width 414 height 5
checkbox Triglicerideos "true"
click at [122, 151] on input "trigl" at bounding box center [216, 145] width 407 height 12
click at [123, 156] on div "Motivo" at bounding box center [220, 170] width 422 height 33
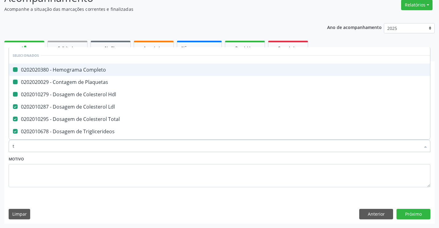
type input "tg"
checkbox Completo "false"
checkbox Plaquetas "false"
checkbox Hdl "false"
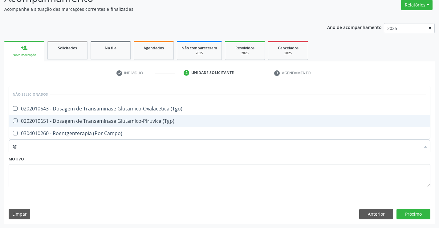
click at [120, 123] on div "0202010651 - Dosagem de Transaminase Glutamico-Piruvica (Tgp)" at bounding box center [220, 120] width 414 height 5
checkbox \(Tgp\) "true"
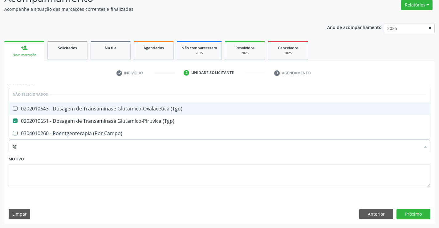
click at [122, 111] on div "0202010643 - Dosagem de Transaminase Glutamico-Oxalacetica (Tgo)" at bounding box center [220, 108] width 414 height 5
checkbox \(Tgo\) "true"
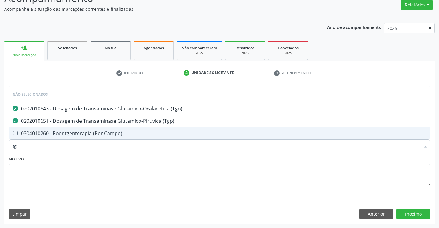
click at [125, 151] on input "tg" at bounding box center [216, 145] width 407 height 12
click at [125, 157] on div "Motivo" at bounding box center [220, 170] width 422 height 33
checkbox Campo\) "true"
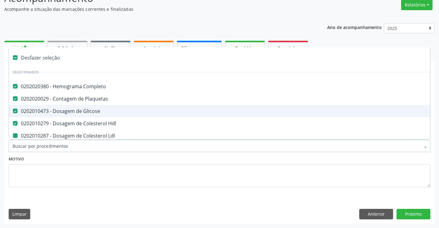
type input "u"
checkbox Ldl "false"
checkbox Total "false"
checkbox Triglicerideos "false"
checkbox \(Tgp\) "false"
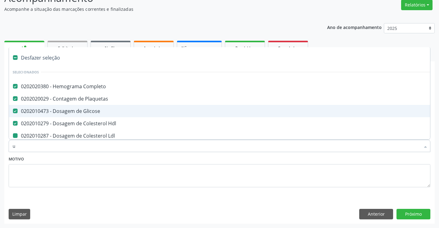
checkbox \(Tgo\) "false"
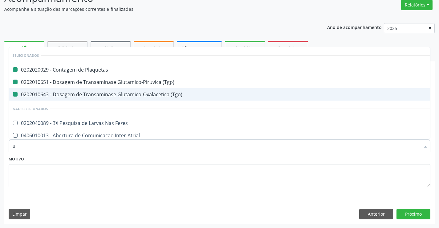
type input "ur"
checkbox Plaquetas "false"
checkbox \(Tgp\) "false"
checkbox \(Tgo\) "false"
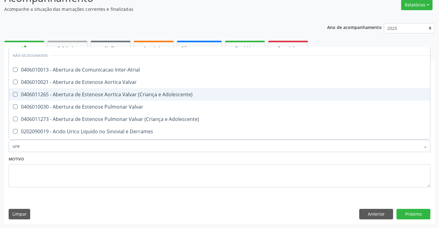
type input "urei"
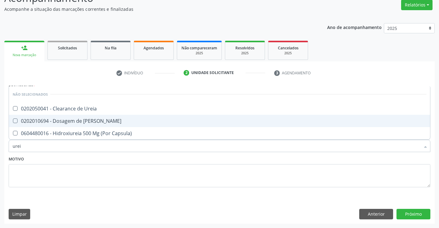
click at [119, 121] on div "0202010694 - Dosagem de [PERSON_NAME]" at bounding box center [220, 120] width 414 height 5
checkbox Ureia "true"
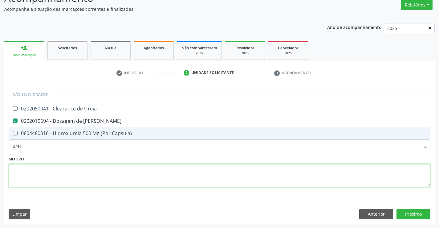
click at [122, 166] on textarea at bounding box center [220, 175] width 422 height 23
checkbox Ureia "true"
checkbox Capsula\) "true"
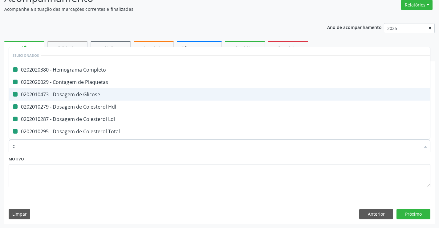
type input "cr"
checkbox Completo "false"
checkbox Plaquetas "false"
checkbox Glicose "false"
checkbox Hdl "false"
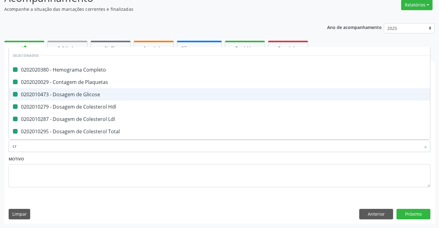
checkbox Ldl "false"
checkbox Total "false"
checkbox Triglicerideos "false"
checkbox \(Tgp\) "false"
checkbox \(Tgo\) "false"
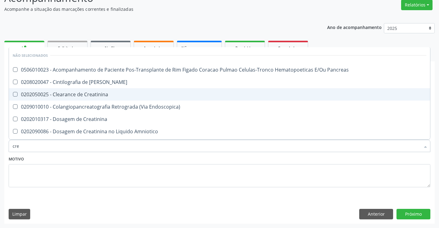
type input "crea"
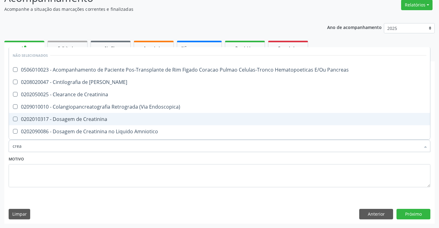
click at [120, 122] on span "0202010317 - Dosagem de Creatinina" at bounding box center [219, 119] width 421 height 12
checkbox Creatinina "true"
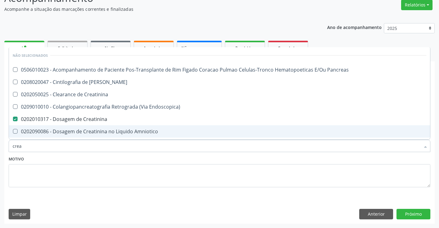
click at [123, 148] on input "crea" at bounding box center [216, 145] width 407 height 12
click at [126, 159] on div "Motivo" at bounding box center [220, 170] width 422 height 33
checkbox Pancreas "true"
checkbox Creatinina "true"
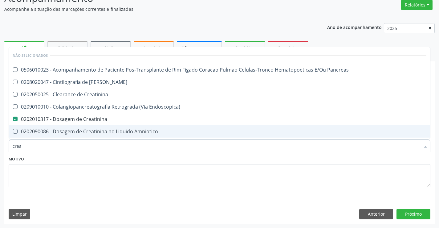
checkbox Endoscopica\) "true"
checkbox Amniotico "true"
checkbox \(Cpk\) "true"
checkbox Mb "true"
checkbox Oncologia "true"
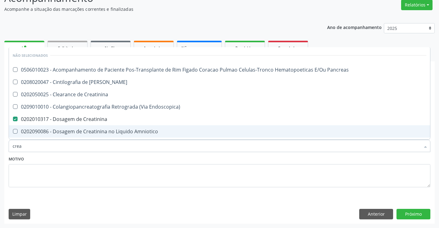
checkbox Rim "true"
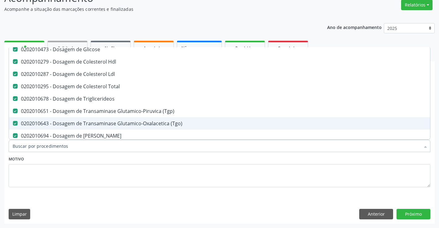
scroll to position [92, 0]
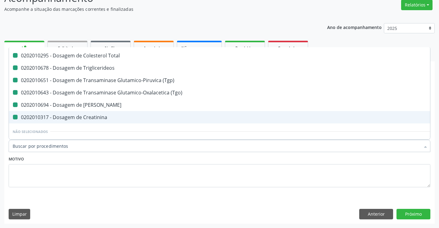
type input "f"
checkbox Completo "false"
checkbox Plaquetas "false"
checkbox Glicose "false"
checkbox Hdl "false"
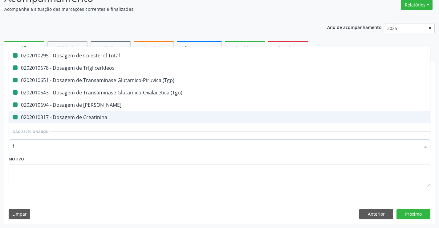
checkbox Ldl "false"
checkbox Total "false"
checkbox Triglicerideos "false"
checkbox \(Tgp\) "false"
checkbox \(Tgo\) "false"
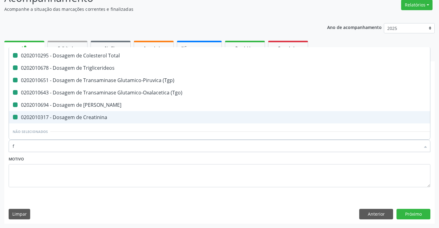
checkbox Creatinina "false"
checkbox Ureia "false"
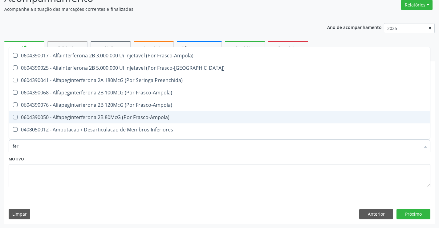
type input "ferr"
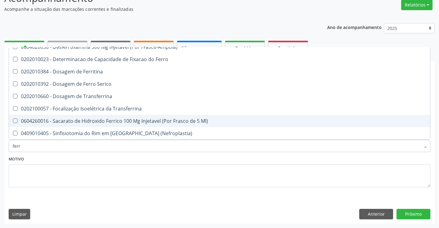
scroll to position [23, 0]
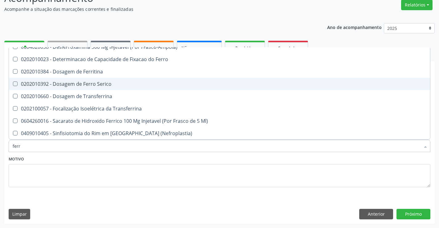
click at [111, 88] on span "0202010392 - Dosagem de Ferro Serico" at bounding box center [219, 84] width 421 height 12
checkbox Serico "true"
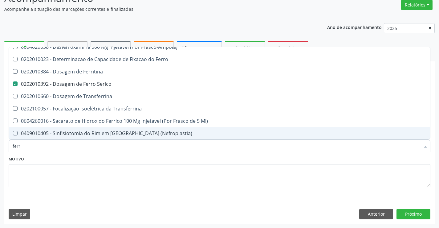
click at [111, 161] on div "Motivo" at bounding box center [220, 170] width 422 height 33
checkbox Frasco-Ampola\) "true"
checkbox Ferro "true"
checkbox Ferritina "true"
checkbox Transferrina "true"
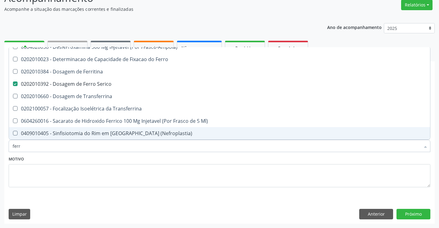
checkbox Transferrina "true"
checkbox Ml\) "true"
checkbox \(Nefroplastia\) "true"
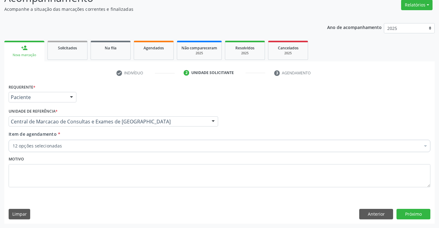
scroll to position [0, 0]
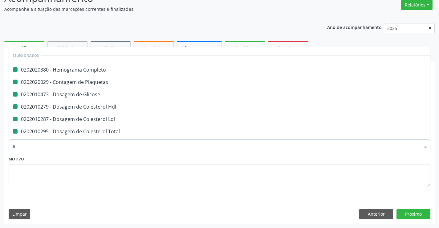
type input "ab"
checkbox Completo "false"
checkbox Plaquetas "false"
checkbox Glicose "false"
checkbox Hdl "false"
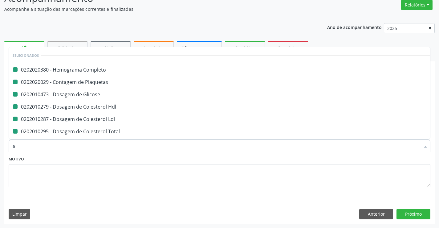
checkbox Ldl "false"
checkbox Total "false"
checkbox Triglicerideos "false"
checkbox \(Tgp\) "false"
checkbox \(Tgo\) "false"
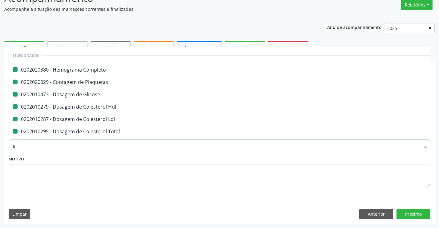
checkbox Ureia "false"
checkbox Creatinina "false"
checkbox Serico "false"
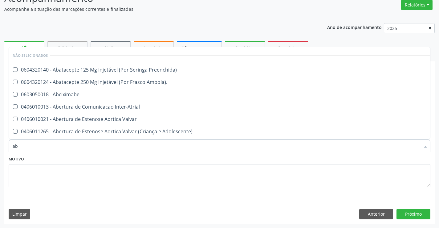
type input "abo"
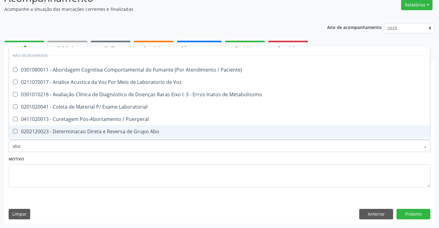
click at [114, 127] on span "0202120023 - Determinacao Direta e Reversa de Grupo Abo" at bounding box center [219, 131] width 421 height 12
checkbox Abo "true"
type input "abo"
click at [121, 160] on div "Motivo" at bounding box center [220, 170] width 422 height 33
checkbox Paciente\) "true"
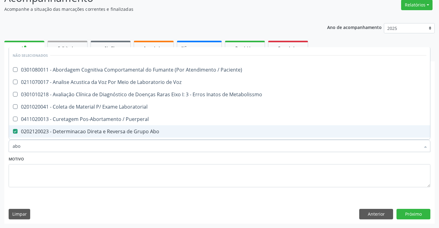
checkbox Voz "true"
checkbox Metabolissmo "true"
checkbox Laboratorial "true"
checkbox Puerperal "true"
checkbox Cocaina "true"
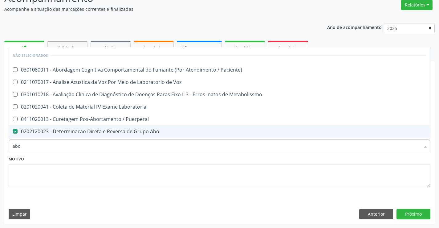
checkbox Metabolismo "true"
checkbox \(Amiu\) "true"
checkbox I "true"
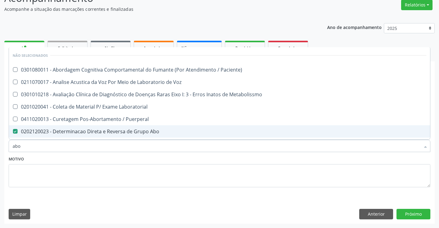
checkbox II "true"
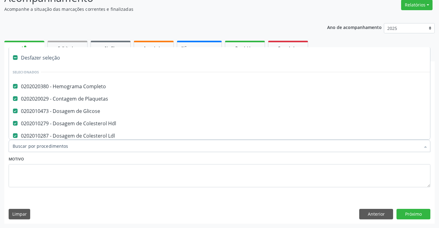
type input "r"
checkbox Abo "false"
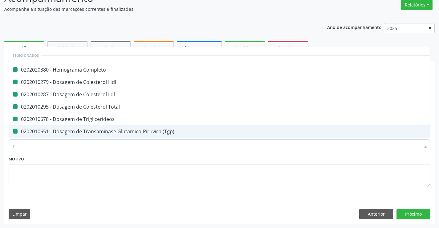
type input "rh"
checkbox Completo "false"
checkbox Hdl "false"
checkbox Ldl "false"
checkbox Total "false"
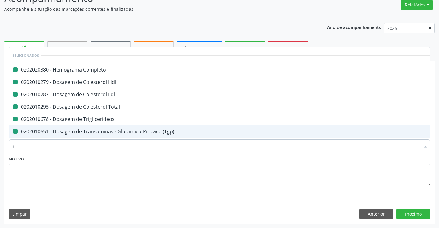
checkbox Triglicerideos "false"
checkbox \(Tgp\) "false"
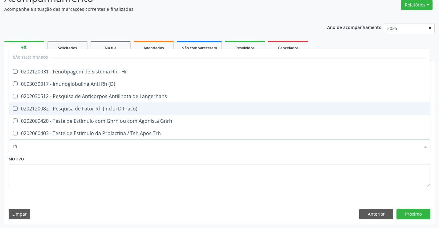
click at [126, 109] on div "0202120082 - Pesquisa de Fator Rh (Inclui D Fraco)" at bounding box center [220, 108] width 414 height 5
checkbox Fraco\) "true"
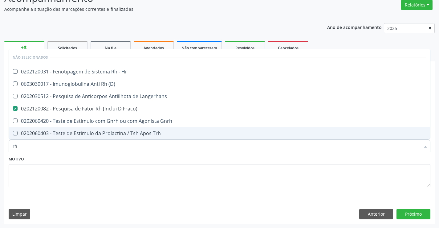
click at [106, 157] on div "Motivo" at bounding box center [220, 170] width 422 height 33
checkbox Hr "true"
checkbox \(D\) "true"
checkbox Langerhans "true"
checkbox Gnrh "true"
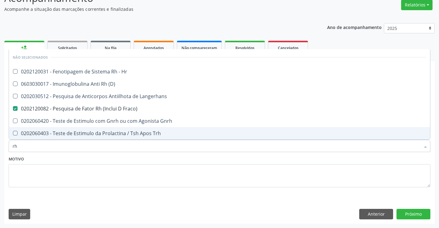
checkbox Trh "true"
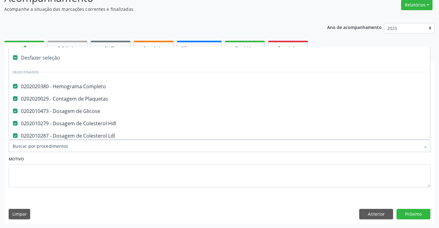
type input "u"
checkbox \(Tgp\) "false"
checkbox \(Tgo\) "false"
checkbox Ureia "false"
checkbox Creatinina "false"
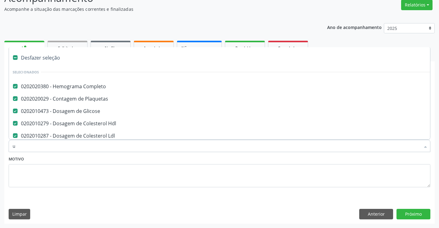
checkbox Serico "false"
checkbox Abo "false"
checkbox Fraco\) "false"
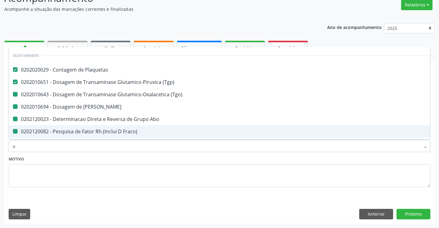
type input "ur"
checkbox \(Tgo\) "false"
checkbox Ureia "false"
checkbox Abo "false"
checkbox Fraco\) "false"
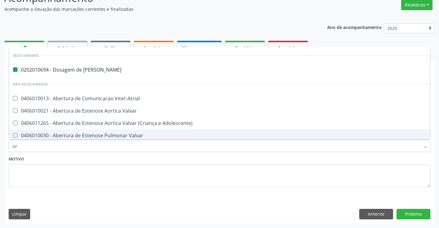
type input "uri"
checkbox Ureia "false"
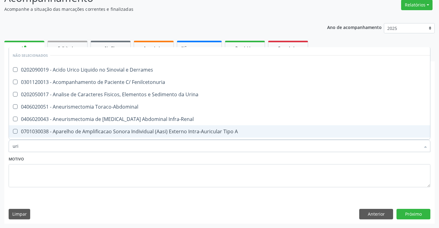
type input "urin"
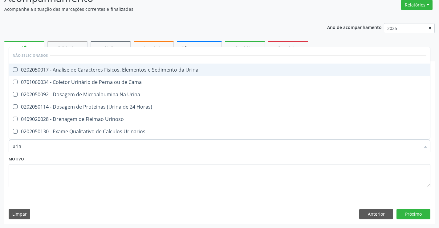
click at [139, 58] on li "Não selecionados" at bounding box center [219, 55] width 421 height 16
click at [139, 69] on div "0202050017 - Analise de Caracteres Fisicos, Elementos e Sedimento da Urina" at bounding box center [220, 69] width 414 height 5
checkbox Urina "true"
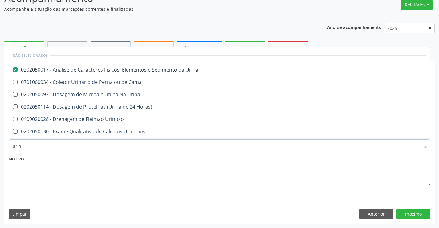
click at [93, 155] on div "Motivo" at bounding box center [220, 170] width 422 height 33
checkbox Urina "true"
checkbox Horas\) "true"
checkbox Urinoso "true"
checkbox Urinarios "true"
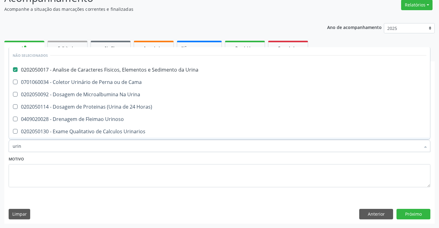
checkbox Delgada\) "true"
checkbox Urina "true"
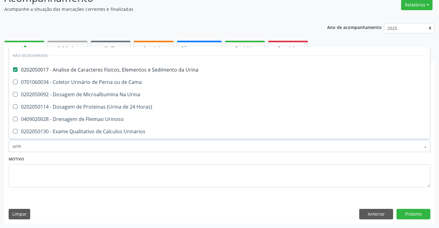
checkbox Urina "true"
checkbox Quantitativa "true"
checkbox Cama "true"
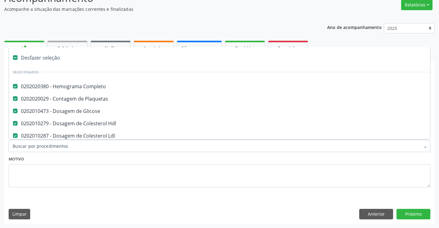
type input "f"
checkbox Ldl "false"
checkbox Total "false"
checkbox \(Tgp\) "false"
checkbox \(Tgo\) "false"
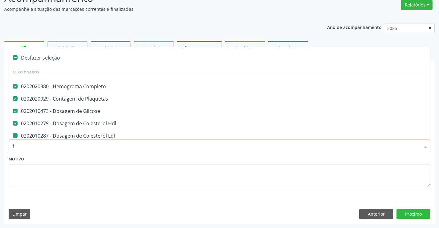
checkbox Ureia "false"
checkbox Creatinina "false"
checkbox Serico "false"
checkbox Abo "false"
checkbox Fraco\) "false"
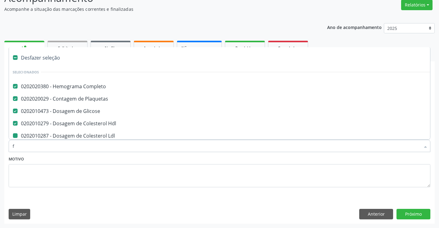
checkbox Urina "false"
checkbox Triglicerideos "false"
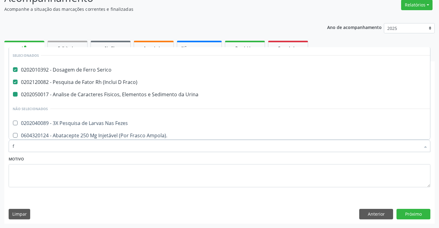
type input "fe"
checkbox Urina "false"
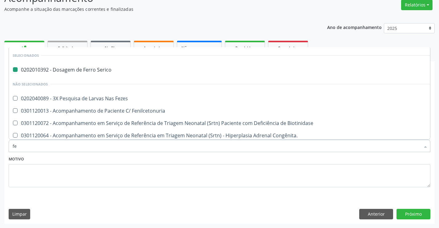
type input "fez"
checkbox Serico "false"
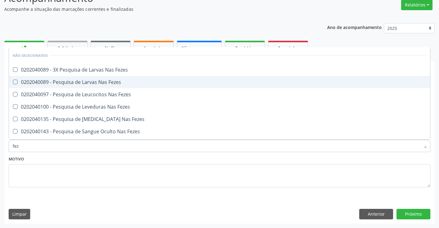
click at [125, 84] on div "0202040089 - Pesquisa de Larvas Nas Fezes" at bounding box center [220, 81] width 414 height 5
checkbox Fezes "true"
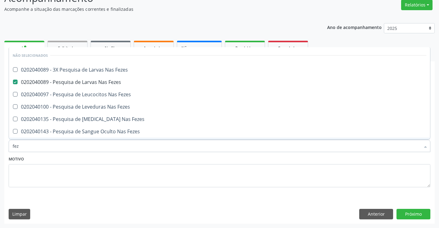
click at [131, 161] on div "Motivo" at bounding box center [220, 170] width 422 height 33
checkbox Fezes "true"
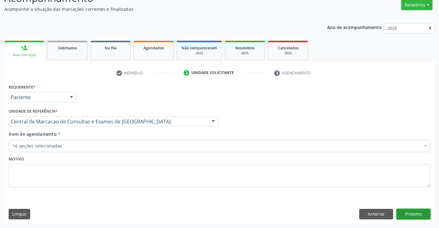
click at [406, 214] on button "Próximo" at bounding box center [413, 213] width 34 height 10
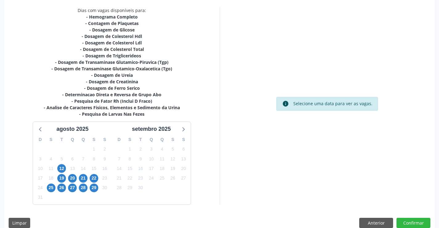
scroll to position [137, 0]
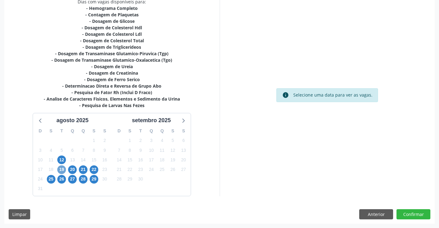
click at [63, 169] on span "19" at bounding box center [61, 169] width 9 height 9
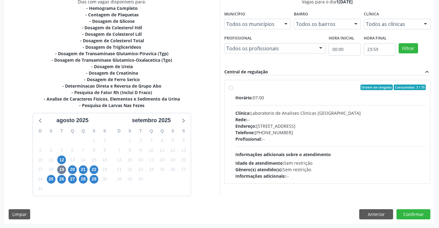
click at [349, 170] on div "Gênero(s) atendido(s): Sem restrição" at bounding box center [330, 169] width 191 height 6
click at [233, 90] on input "Ordem de chegada Consumidos: 3 / 35 Horário: 07:00 Clínica: Laboratorio de Anal…" at bounding box center [231, 87] width 4 height 6
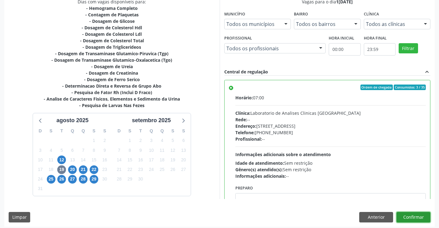
click at [414, 218] on button "Confirmar" at bounding box center [413, 217] width 34 height 10
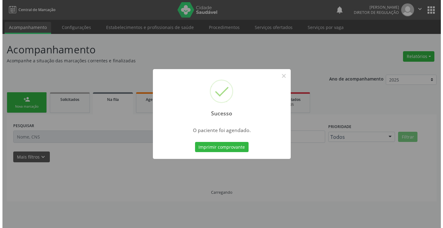
scroll to position [0, 0]
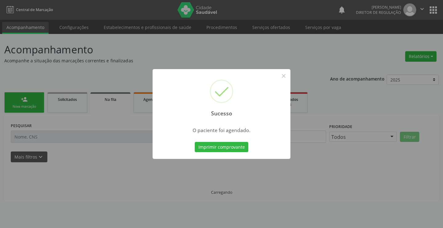
click at [195, 142] on button "Imprimir comprovante" at bounding box center [222, 147] width 54 height 10
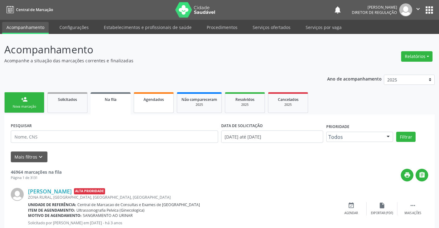
click at [153, 106] on link "Agendados" at bounding box center [154, 102] width 40 height 21
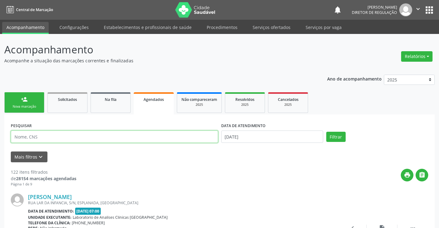
click at [27, 138] on input "text" at bounding box center [114, 136] width 207 height 12
paste input "706 5083 7605 7897"
type input "706 5083 7605 7897"
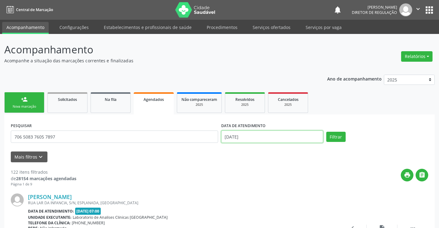
click at [275, 137] on input "[DATE]" at bounding box center [272, 136] width 102 height 12
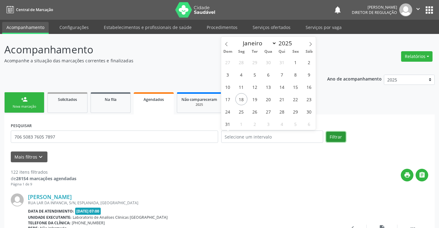
click at [333, 136] on button "Filtrar" at bounding box center [335, 136] width 19 height 10
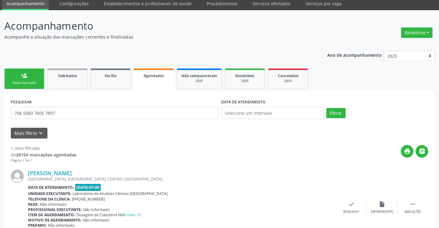
scroll to position [58, 0]
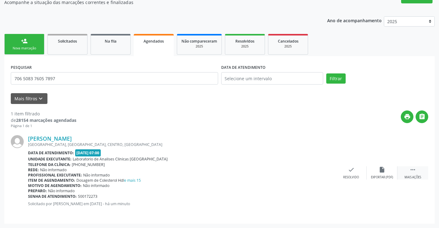
click at [416, 171] on icon "" at bounding box center [412, 169] width 7 height 7
click at [383, 173] on div "edit Editar" at bounding box center [381, 172] width 31 height 13
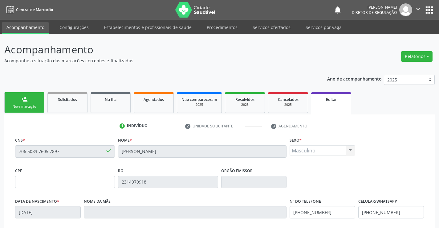
scroll to position [115, 0]
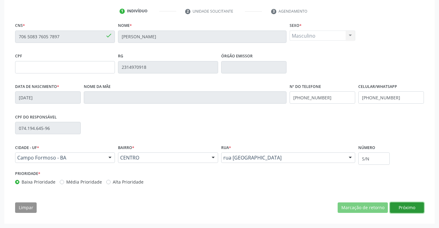
click at [405, 204] on button "Próximo" at bounding box center [407, 207] width 34 height 10
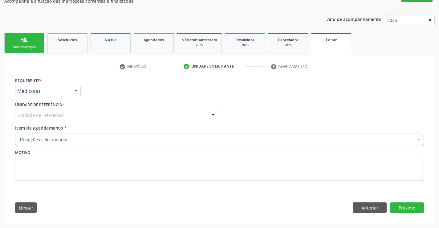
scroll to position [59, 0]
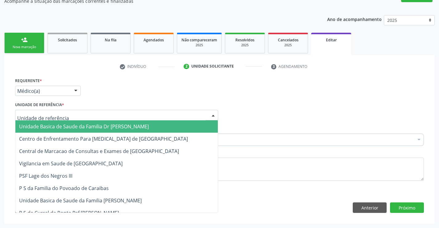
click at [78, 117] on div at bounding box center [116, 115] width 203 height 10
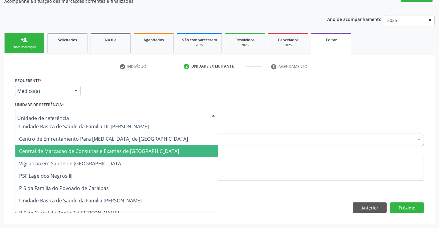
click at [95, 147] on span "Central de Marcacao de Consultas e Exames de [GEOGRAPHIC_DATA]" at bounding box center [99, 150] width 160 height 7
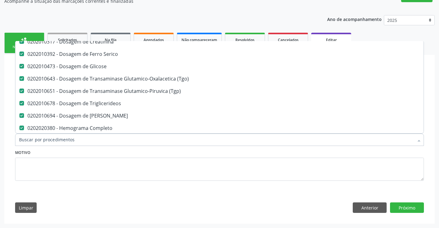
scroll to position [154, 0]
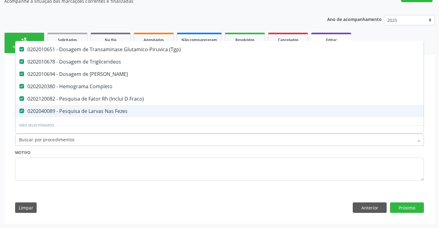
click at [126, 106] on span "0202040089 - Pesquisa de Larvas Nas Fezes" at bounding box center [258, 111] width 487 height 12
checkbox Fezes "false"
type input "f"
checkbox Hdl "false"
checkbox Total "false"
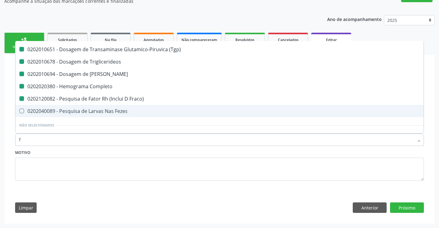
checkbox Creatinina "false"
checkbox Serico "false"
checkbox Glicose "false"
checkbox \(Tgo\) "false"
checkbox \(Tgp\) "false"
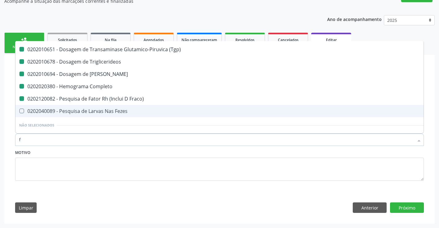
checkbox Triglicerideos "false"
checkbox Ureia "false"
checkbox Completo "false"
checkbox Fraco\) "false"
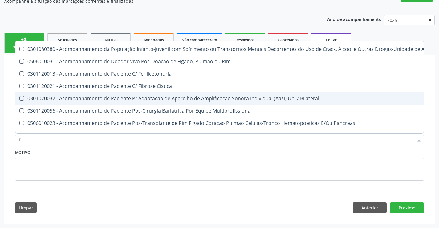
type input "fe"
checkbox Serico "false"
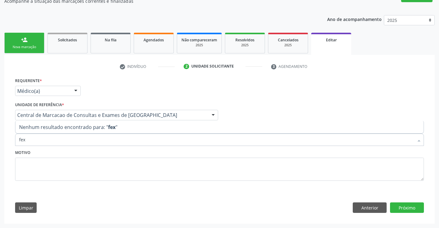
scroll to position [0, 0]
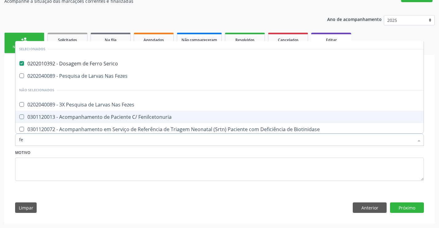
type input "fez"
checkbox Serico "false"
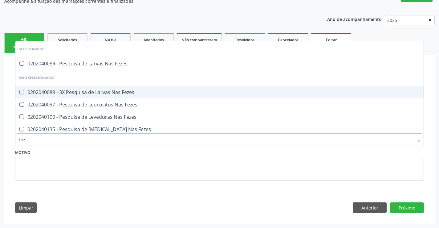
click at [131, 97] on span "0202040089 - 3X Pesquisa de Larvas Nas Fezes" at bounding box center [219, 92] width 408 height 12
checkbox Fezes "true"
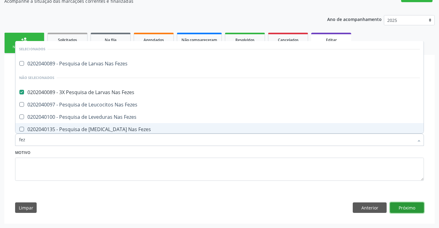
click at [401, 205] on button "Próximo" at bounding box center [407, 207] width 34 height 10
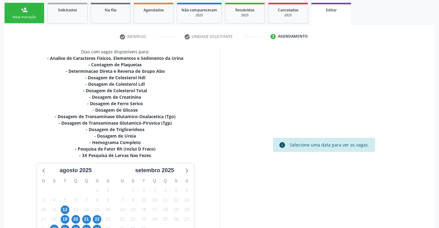
scroll to position [145, 0]
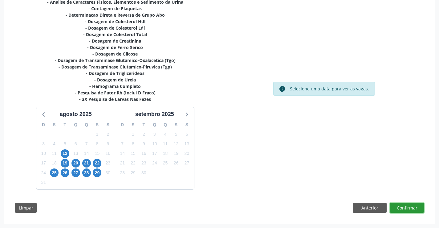
click at [395, 207] on button "Confirmar" at bounding box center [407, 207] width 34 height 10
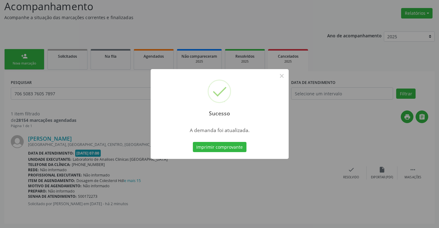
scroll to position [0, 0]
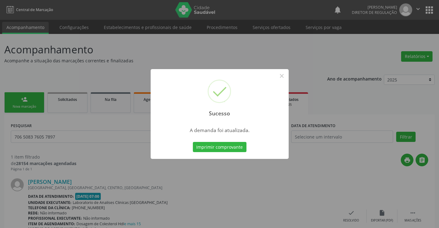
click at [193, 142] on button "Imprimir comprovante" at bounding box center [220, 147] width 54 height 10
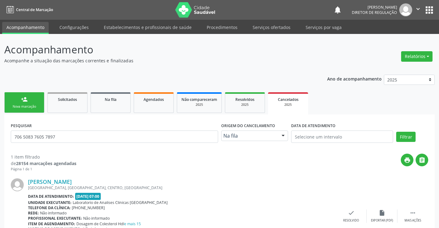
click at [23, 103] on link "person_add Nova marcação" at bounding box center [24, 102] width 40 height 21
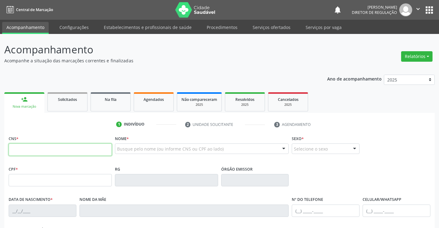
click at [42, 147] on input "text" at bounding box center [60, 149] width 103 height 12
type input "708 3097 0759 1460"
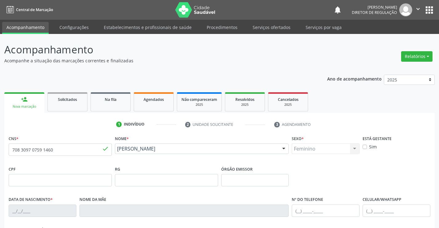
type input "007754671"
type input "[DATE]"
type input "S/N"
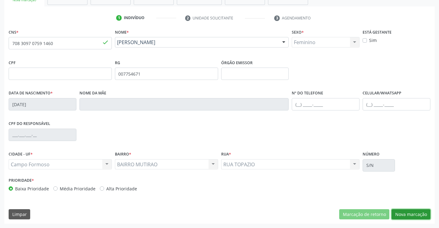
click at [422, 215] on button "Nova marcação" at bounding box center [410, 214] width 39 height 10
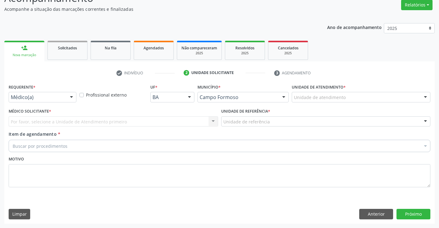
scroll to position [51, 0]
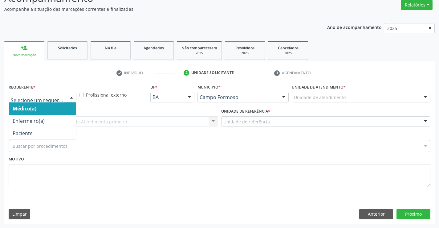
drag, startPoint x: 51, startPoint y: 97, endPoint x: 53, endPoint y: 138, distance: 41.0
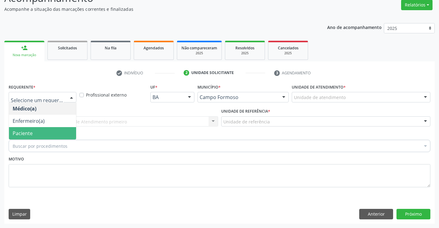
drag, startPoint x: 53, startPoint y: 138, endPoint x: 106, endPoint y: 125, distance: 54.6
click at [53, 138] on span "Paciente" at bounding box center [42, 133] width 67 height 12
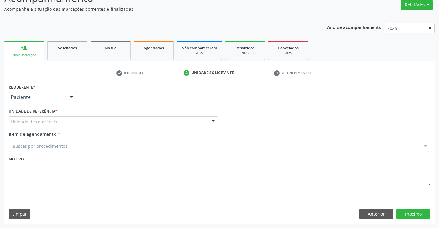
click at [106, 124] on div "Unidade de referência" at bounding box center [113, 121] width 209 height 10
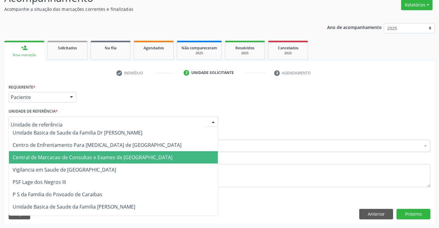
drag, startPoint x: 110, startPoint y: 158, endPoint x: 143, endPoint y: 149, distance: 34.4
click at [110, 159] on span "Central de Marcacao de Consultas e Exames de [GEOGRAPHIC_DATA]" at bounding box center [93, 157] width 160 height 7
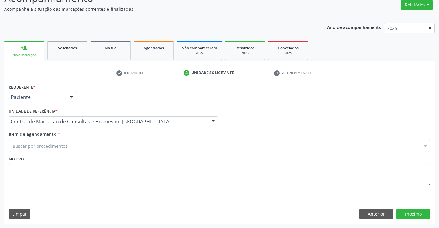
click at [144, 144] on div "Buscar por procedimentos" at bounding box center [220, 145] width 422 height 12
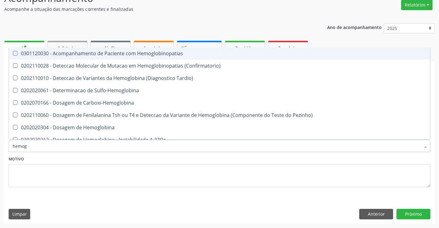
type input "hemogr"
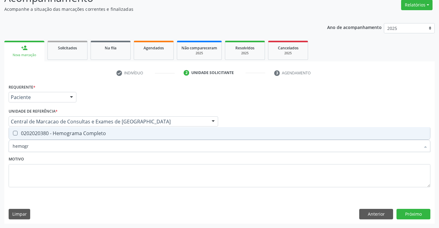
click at [133, 131] on div "0202020380 - Hemograma Completo" at bounding box center [220, 133] width 414 height 5
checkbox Completo "true"
type input "hemogr"
click at [126, 155] on div "Motivo" at bounding box center [220, 170] width 422 height 33
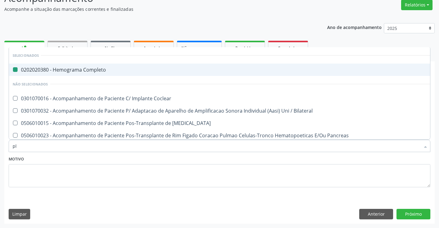
type input "pla"
checkbox Completo "false"
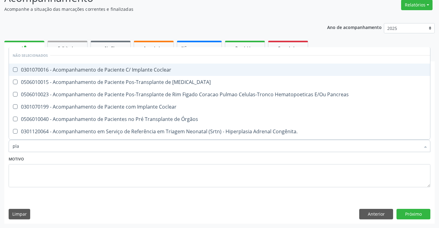
type input "plaq"
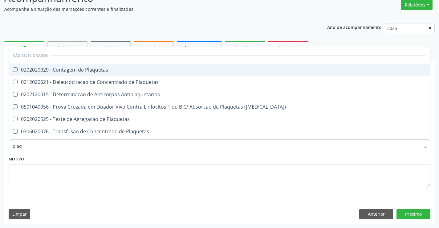
click at [118, 68] on div "0202020029 - Contagem de Plaquetas" at bounding box center [220, 69] width 414 height 5
checkbox Plaquetas "true"
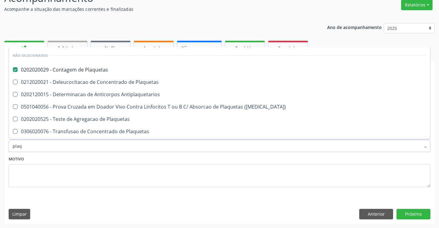
type input "plaq"
click at [100, 156] on div "Motivo" at bounding box center [220, 170] width 422 height 33
checkbox Plaquetas "true"
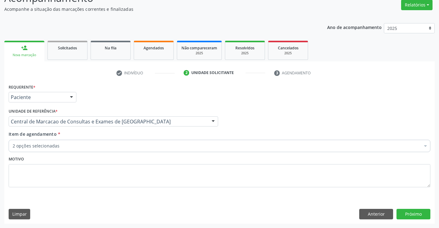
click at [95, 153] on div "Item de agendamento * 2 opções selecionadas Desfazer seleção Selecionados 02020…" at bounding box center [219, 143] width 425 height 24
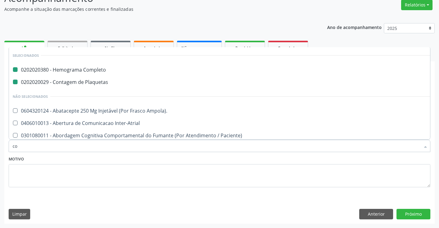
type input "col"
checkbox Completo "false"
checkbox Plaquetas "false"
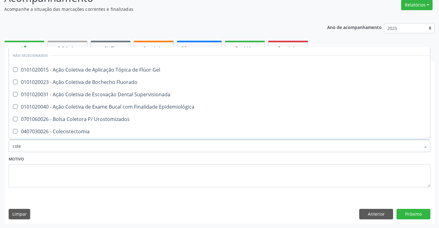
type input "coles"
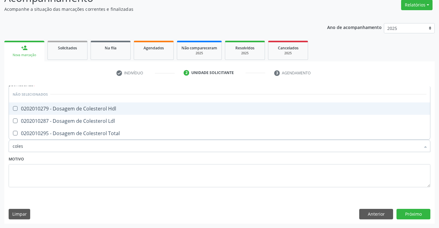
click at [101, 106] on div "0202010279 - Dosagem de Colesterol Hdl" at bounding box center [220, 108] width 414 height 5
checkbox Hdl "true"
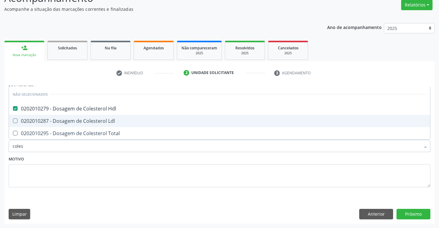
click at [103, 127] on span "0202010287 - Dosagem de Colesterol Ldl" at bounding box center [219, 121] width 421 height 12
checkbox Ldl "true"
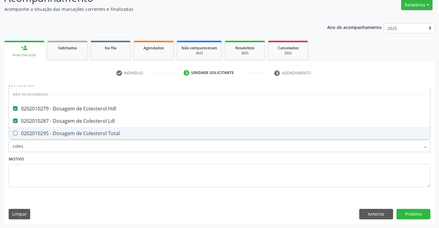
click at [103, 135] on div "0202010295 - Dosagem de Colesterol Total" at bounding box center [220, 133] width 414 height 5
checkbox Total "true"
click at [85, 159] on div "Motivo" at bounding box center [220, 170] width 422 height 33
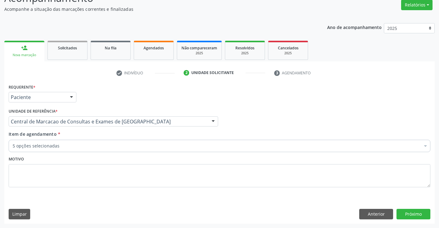
click at [79, 142] on div "5 opções selecionadas" at bounding box center [220, 145] width 422 height 12
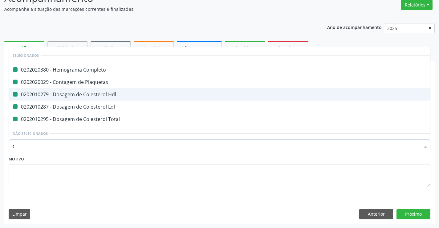
type input "ti"
checkbox Completo "false"
checkbox Plaquetas "false"
checkbox Hdl "false"
checkbox Ldl "false"
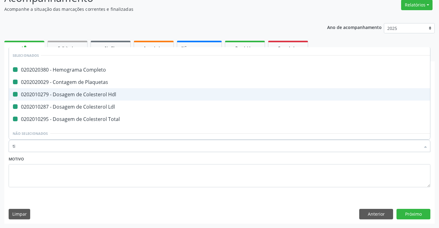
checkbox Total "false"
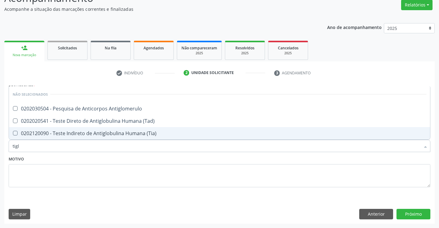
click at [14, 146] on input "tigl" at bounding box center [216, 145] width 407 height 12
type input "trigl"
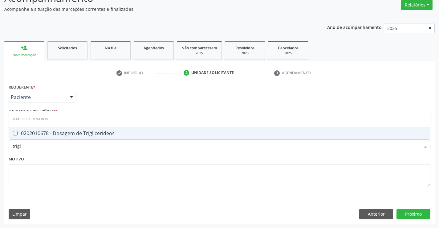
click at [54, 134] on div "0202010678 - Dosagem de Triglicerideos" at bounding box center [220, 133] width 414 height 5
checkbox Triglicerideos "true"
click at [58, 163] on div "Motivo" at bounding box center [220, 170] width 422 height 33
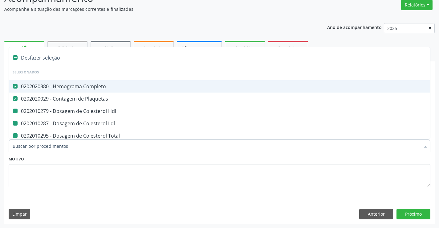
type input "u"
checkbox Hdl "false"
checkbox Ldl "false"
checkbox Total "false"
checkbox Triglicerideos "false"
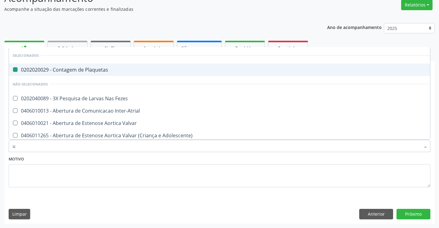
type input "ur"
checkbox Plaquetas "false"
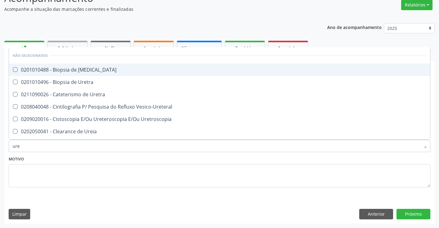
type input "urei"
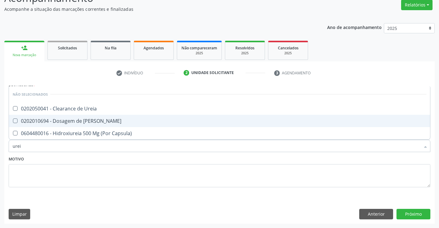
click at [75, 126] on span "0202010694 - Dosagem de [PERSON_NAME]" at bounding box center [219, 121] width 421 height 12
checkbox Ureia "true"
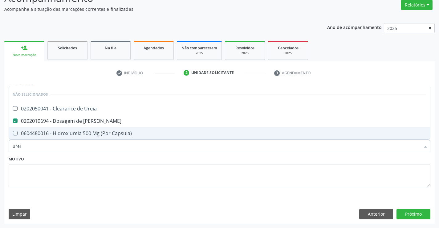
click at [80, 160] on div "Motivo" at bounding box center [220, 170] width 422 height 33
checkbox Ureia "true"
checkbox Capsula\) "true"
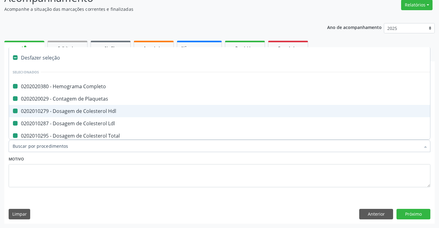
type input "f"
checkbox Completo "false"
checkbox Hdl "false"
checkbox Plaquetas "false"
checkbox Ldl "false"
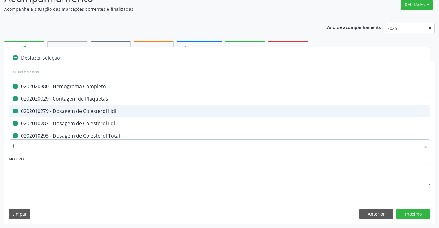
checkbox Total "false"
checkbox Triglicerideos "false"
checkbox Ureia "false"
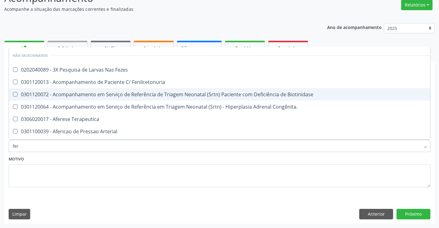
type input "ferr"
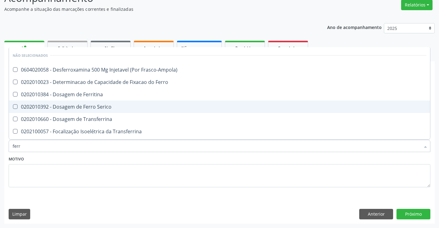
click at [101, 105] on div "0202010392 - Dosagem de Ferro Serico" at bounding box center [220, 106] width 414 height 5
checkbox Serico "true"
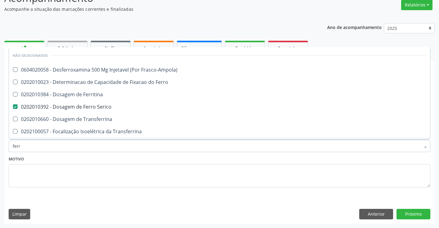
click at [80, 157] on div "Motivo" at bounding box center [220, 170] width 422 height 33
checkbox Frasco-Ampola\) "true"
checkbox Ferritina "true"
checkbox Ferro "true"
checkbox Transferrina "true"
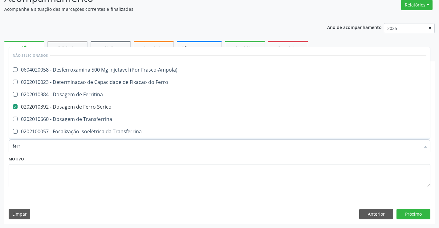
checkbox Transferrina "true"
checkbox Ml\) "true"
checkbox \(Nefroplastia\) "true"
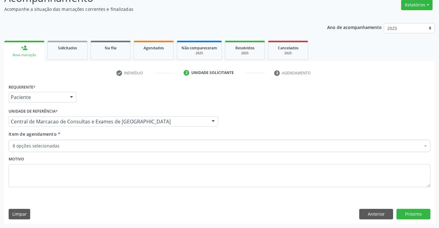
click at [79, 141] on div "8 opções selecionadas" at bounding box center [220, 145] width 422 height 12
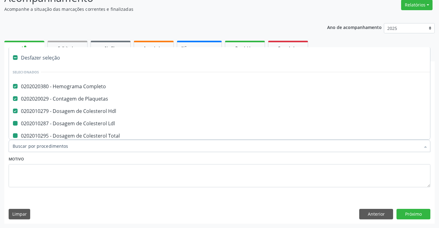
type input "u"
checkbox Ldl "false"
checkbox Total "false"
checkbox Triglicerideos "false"
checkbox Ureia "false"
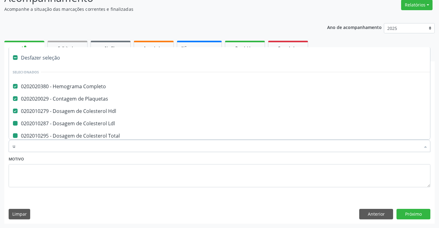
checkbox Serico "false"
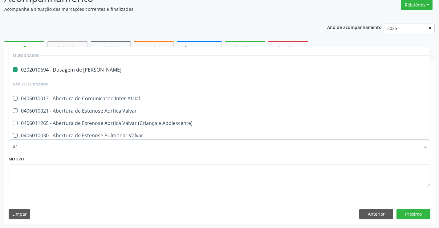
type input "uri"
checkbox Ureia "false"
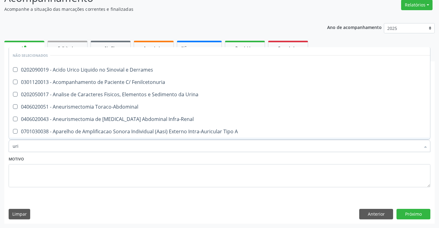
type input "urin"
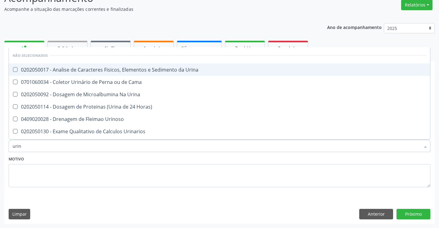
click at [104, 70] on div "0202050017 - Analise de Caracteres Fisicos, Elementos e Sedimento da Urina" at bounding box center [220, 69] width 414 height 5
checkbox Urina "true"
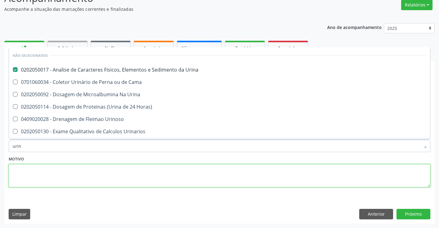
click at [103, 164] on textarea at bounding box center [220, 175] width 422 height 23
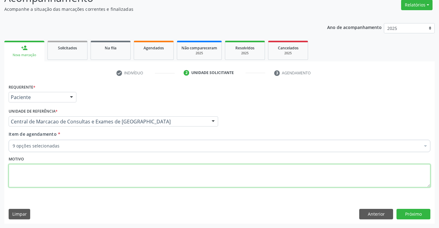
checkbox Ldl "true"
checkbox Total "true"
checkbox Triglicerideos "true"
checkbox Ureia "true"
checkbox Serico "true"
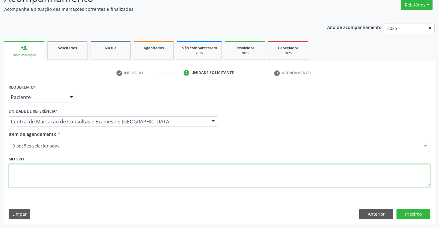
checkbox Urina "true"
checkbox Hdl "true"
checkbox Plaquetas "true"
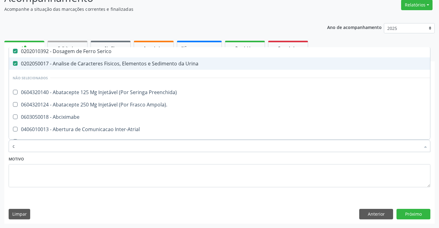
scroll to position [76, 0]
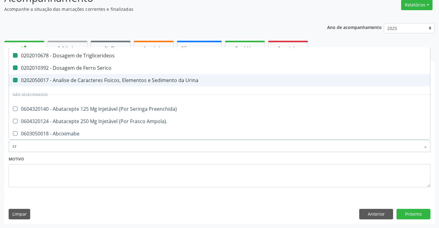
type input "cre"
checkbox Completo "false"
checkbox Ldl "false"
checkbox Total "false"
checkbox Triglicerideos "false"
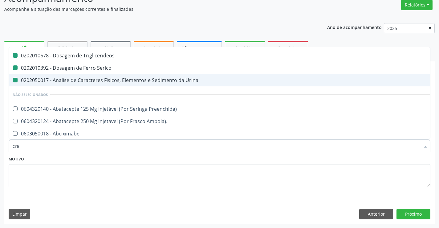
checkbox Serico "false"
checkbox Urina "false"
checkbox Hdl "false"
checkbox Plaquetas "false"
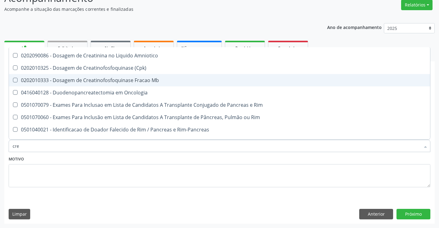
type input "crea"
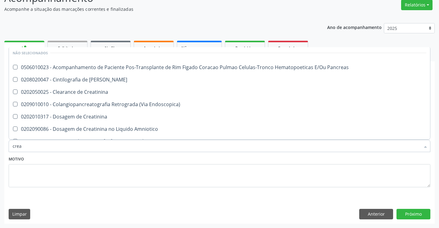
scroll to position [0, 0]
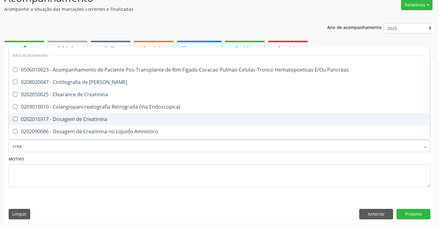
click at [106, 119] on div "0202010317 - Dosagem de Creatinina" at bounding box center [220, 118] width 414 height 5
checkbox Creatinina "true"
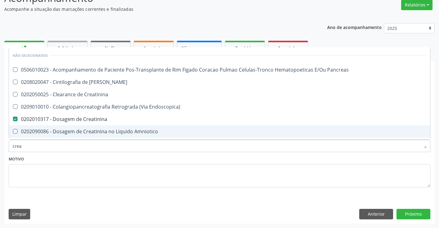
click at [95, 161] on div "Motivo" at bounding box center [220, 170] width 422 height 33
checkbox Pancreas "true"
checkbox Endoscopica\) "true"
checkbox Amniotico "true"
checkbox \(Cpk\) "true"
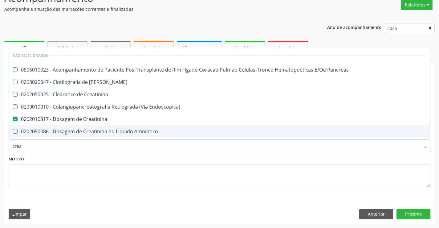
checkbox Mb "true"
checkbox Creatinina "true"
checkbox Pancreas "true"
checkbox Rim "true"
checkbox Oncologia "true"
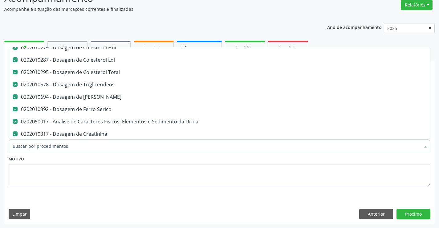
scroll to position [31, 0]
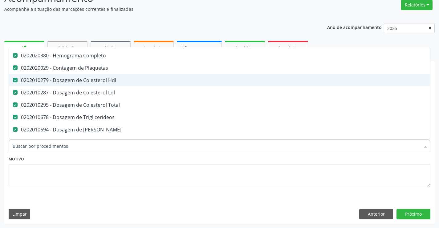
type input "t"
checkbox Creatinina "false"
type input "tg"
checkbox Completo "false"
checkbox Hdl "false"
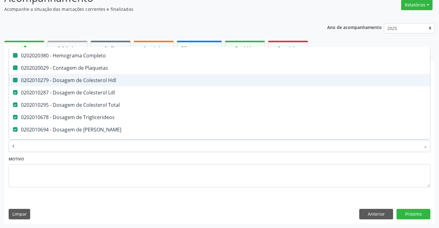
checkbox Plaquetas "false"
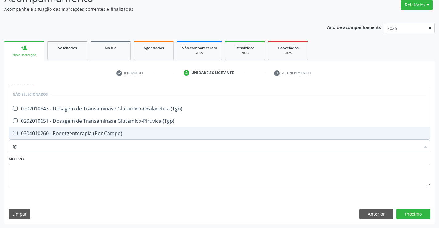
scroll to position [0, 0]
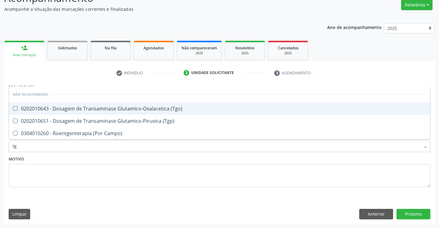
drag, startPoint x: 116, startPoint y: 111, endPoint x: 116, endPoint y: 116, distance: 4.6
click at [116, 111] on div "0202010643 - Dosagem de Transaminase Glutamico-Oxalacetica (Tgo)" at bounding box center [220, 108] width 414 height 5
checkbox \(Tgo\) "true"
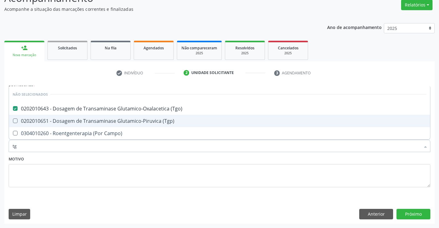
click at [116, 125] on span "0202010651 - Dosagem de Transaminase Glutamico-Piruvica (Tgp)" at bounding box center [219, 121] width 421 height 12
checkbox \(Tgp\) "true"
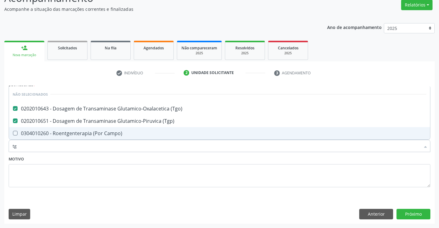
click at [108, 163] on div "Motivo" at bounding box center [220, 170] width 422 height 33
checkbox Campo\) "true"
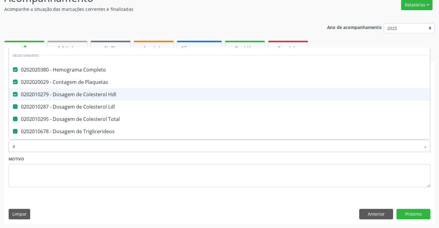
type input "ac"
checkbox Ldl "false"
checkbox Total "false"
checkbox Triglicerideos "false"
checkbox Ureia "false"
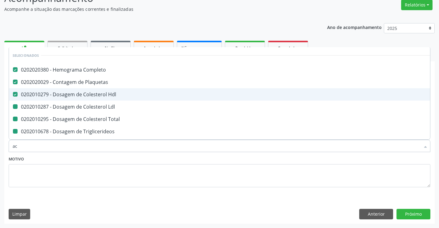
checkbox Serico "false"
checkbox Urina "false"
checkbox Creatinina "false"
checkbox \(Tgo\) "false"
checkbox \(Tgp\) "false"
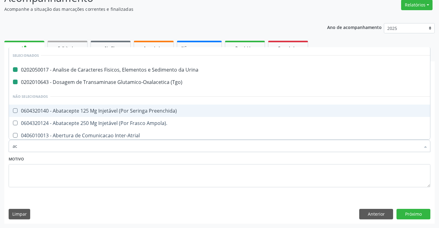
type input "aci"
checkbox Urina "false"
checkbox \(Tgo\) "false"
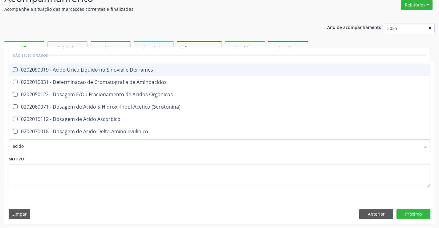
type input "acido u"
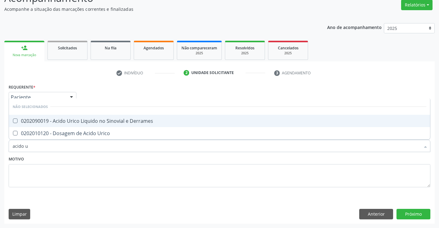
click at [110, 123] on div "0202090019 - Acido Urico Liquido no Sinovial e Derrames" at bounding box center [220, 120] width 414 height 5
checkbox Derrames "true"
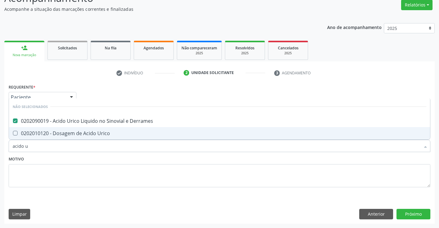
click at [109, 136] on span "0202010120 - Dosagem de Acido Urico" at bounding box center [219, 133] width 421 height 12
checkbox Urico "true"
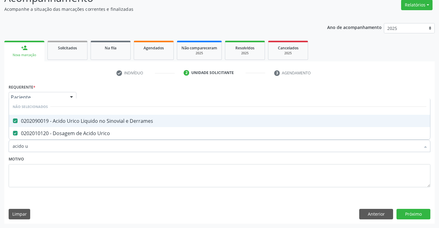
click at [107, 121] on div "0202090019 - Acido Urico Liquido no Sinovial e Derrames" at bounding box center [220, 120] width 414 height 5
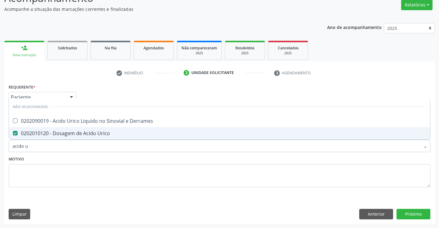
click at [106, 157] on div "Motivo" at bounding box center [220, 170] width 422 height 33
checkbox Derrames "true"
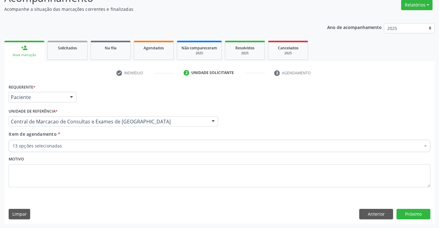
click at [102, 149] on div "13 opções selecionadas" at bounding box center [220, 145] width 422 height 12
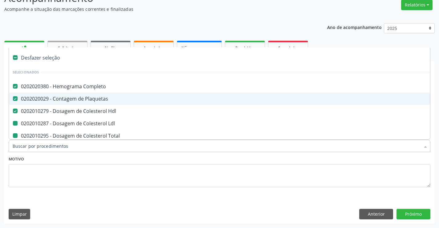
type input "f"
checkbox Ldl "false"
checkbox Total "false"
checkbox Triglicerideos "false"
checkbox Ureia "false"
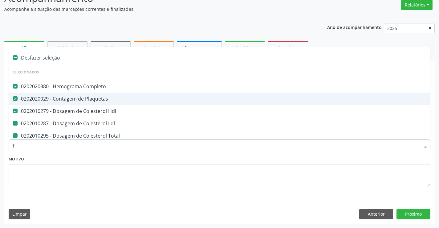
checkbox Serico "false"
checkbox Urina "false"
checkbox Creatinina "false"
checkbox \(Tgo\) "false"
checkbox \(Tgp\) "false"
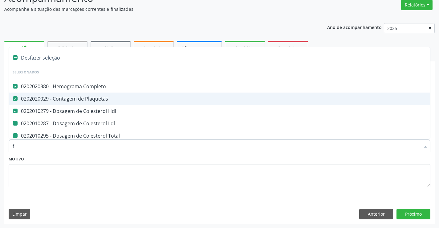
checkbox Urico "false"
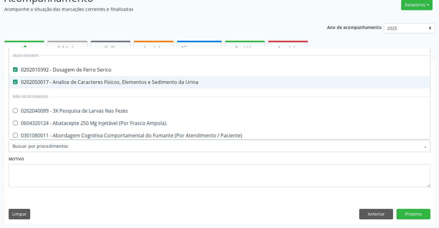
checkbox Fezes "true"
checkbox Ampola\)\ "true"
checkbox Paciente\) "true"
checkbox Risco "true"
checkbox Diálise "true"
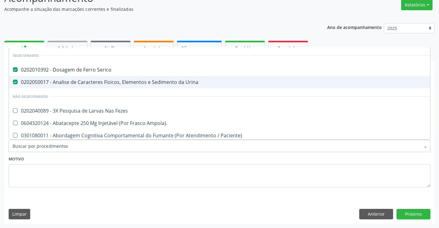
checkbox Diálise "true"
checkbox \(Uai\)\ "true"
checkbox Rim "true"
checkbox Fenilcetonuria "true"
checkbox Cistica "true"
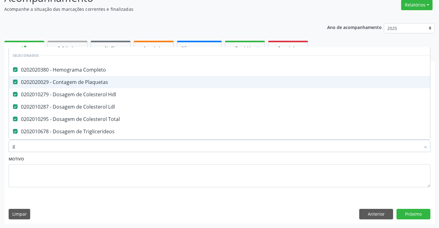
type input "gl"
checkbox Total "false"
checkbox Triglicerideos "false"
checkbox Ureia "false"
checkbox Serico "false"
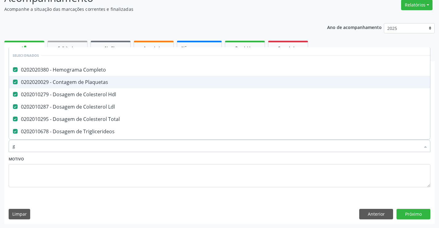
checkbox Creatinina "false"
checkbox \(Tgo\) "false"
checkbox \(Tgp\) "false"
checkbox Urico "false"
type input "gli"
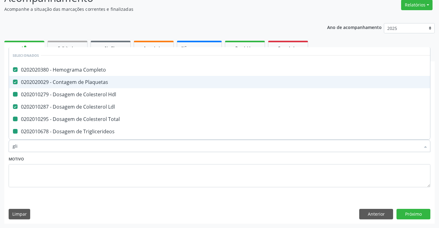
checkbox Hdl "false"
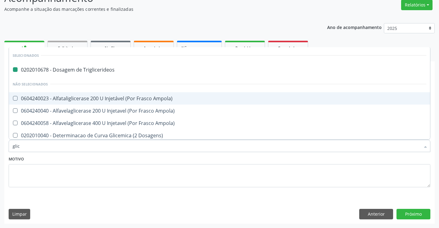
type input "glico"
checkbox Triglicerideos "false"
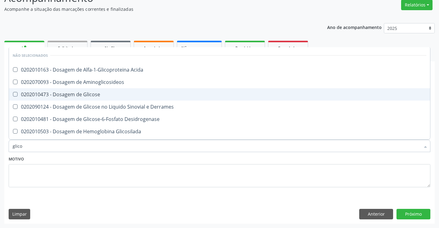
click at [93, 93] on div "0202010473 - Dosagem de Glicose" at bounding box center [220, 94] width 414 height 5
checkbox Glicose "true"
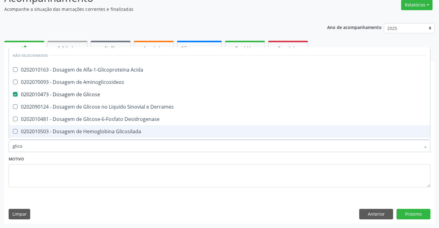
click at [92, 160] on div "Motivo" at bounding box center [220, 170] width 422 height 33
checkbox Acida "true"
checkbox Desidrogenase "true"
checkbox Glicosilada "true"
checkbox Quantitativa "true"
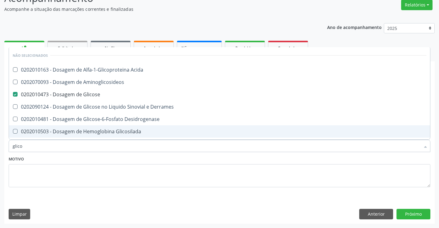
checkbox Urina "true"
checkbox Glicose "true"
checkbox Derrames "true"
checkbox Aminoglicosideos "true"
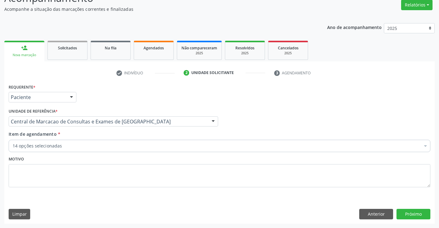
click at [90, 150] on div "14 opções selecionadas" at bounding box center [220, 145] width 422 height 12
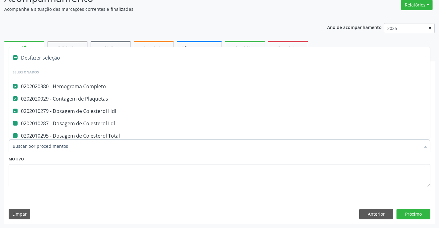
type input "f"
checkbox Total "false"
checkbox Triglicerideos "false"
checkbox Ureia "false"
checkbox Serico "false"
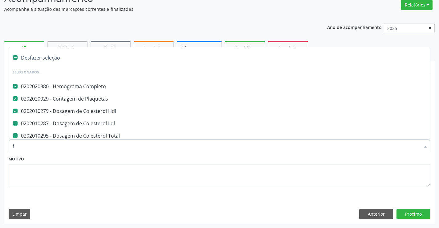
checkbox Urina "false"
checkbox Ldl "false"
checkbox Creatinina "false"
checkbox \(Tgo\) "false"
checkbox \(Tgp\) "false"
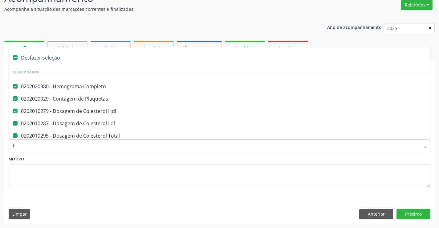
checkbox Urico "false"
checkbox Glicose "false"
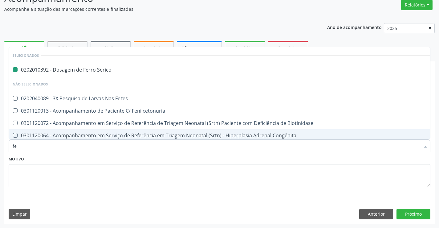
type input "fez"
checkbox Serico "false"
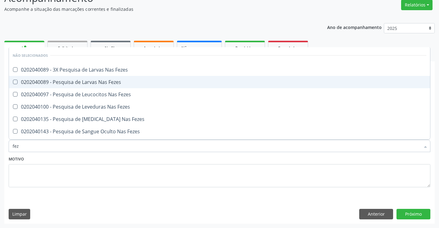
click at [101, 86] on span "0202040089 - Pesquisa de Larvas Nas Fezes" at bounding box center [219, 82] width 421 height 12
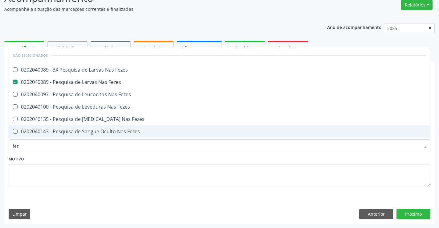
click at [95, 162] on div "Motivo" at bounding box center [220, 170] width 422 height 33
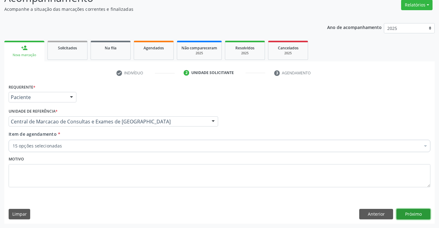
click at [410, 209] on button "Próximo" at bounding box center [413, 213] width 34 height 10
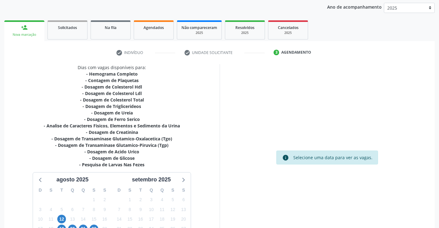
scroll to position [113, 0]
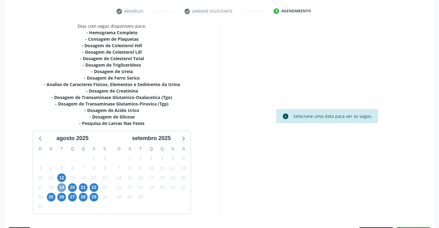
click at [61, 189] on span "19" at bounding box center [61, 187] width 9 height 9
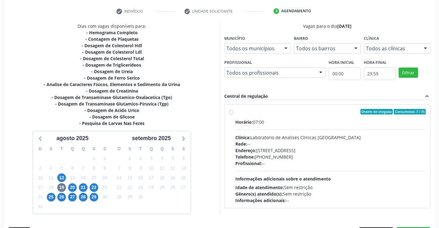
click at [303, 123] on div "Horário: 07:00" at bounding box center [330, 122] width 191 height 6
click at [233, 114] on input "Ordem de chegada Consumidos: 7 / 35 Horário: 07:00 Clínica: Laboratorio de Anal…" at bounding box center [231, 112] width 4 height 6
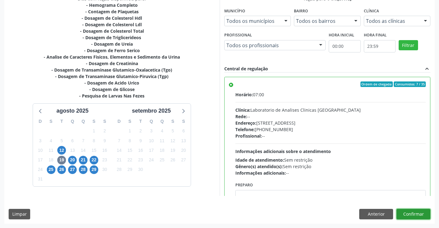
click at [409, 215] on button "Confirmar" at bounding box center [413, 213] width 34 height 10
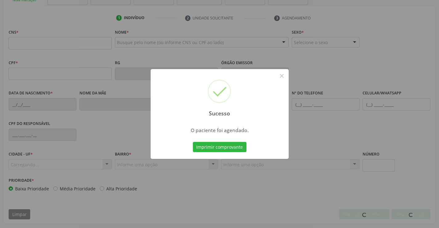
scroll to position [106, 0]
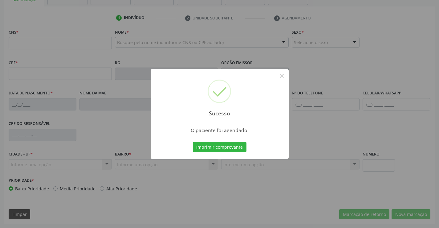
click at [193, 142] on button "Imprimir comprovante" at bounding box center [220, 147] width 54 height 10
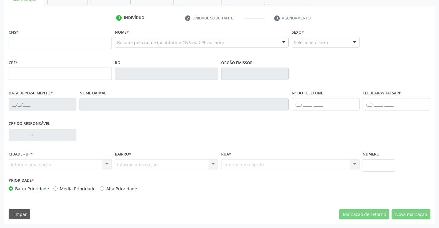
scroll to position [106, 0]
click at [59, 38] on input "text" at bounding box center [60, 43] width 103 height 12
type input "704 6016 5913 8924"
type input "1330649648"
type input "[DATE]"
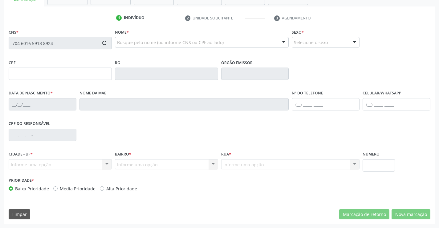
type input "[PHONE_NUMBER]"
type input "018.719.375-40"
type input "S/N"
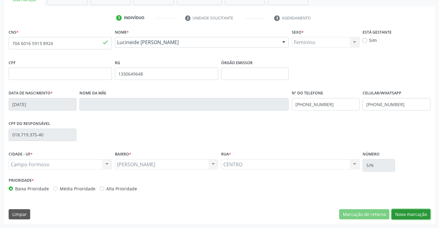
click at [402, 214] on button "Nova marcação" at bounding box center [410, 214] width 39 height 10
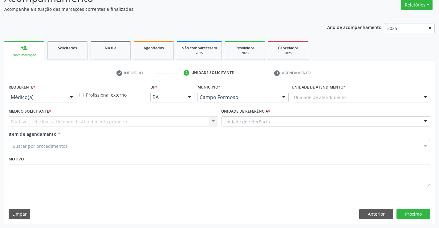
scroll to position [51, 0]
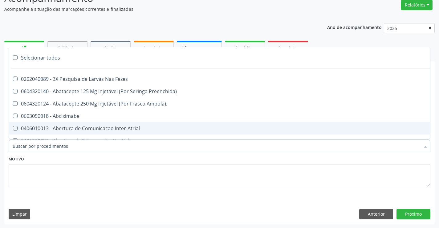
click at [83, 155] on div "Motivo" at bounding box center [220, 170] width 422 height 33
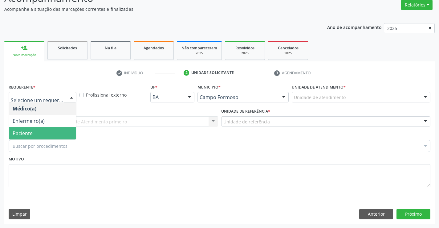
click at [60, 134] on span "Paciente" at bounding box center [42, 133] width 67 height 12
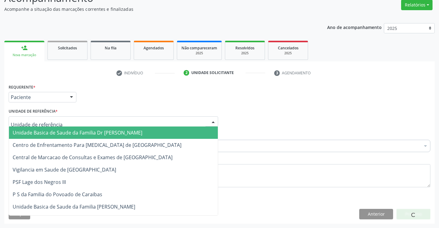
click at [114, 124] on div at bounding box center [113, 121] width 209 height 10
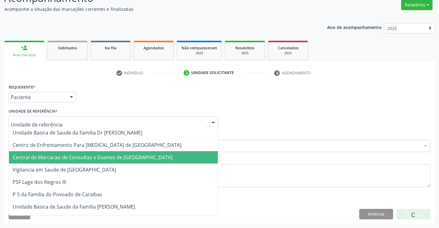
click at [119, 156] on span "Central de Marcacao de Consultas e Exames de [GEOGRAPHIC_DATA]" at bounding box center [93, 157] width 160 height 7
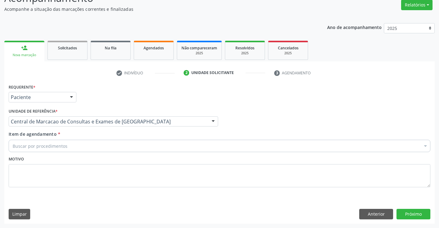
click at [133, 146] on div "Buscar por procedimentos" at bounding box center [220, 145] width 422 height 12
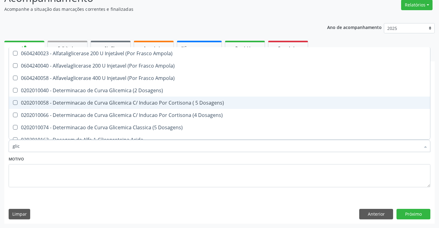
type input "glico"
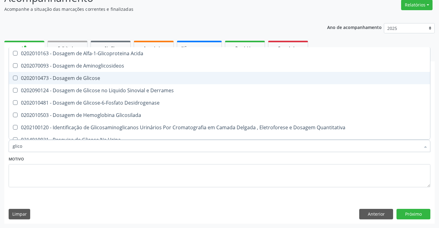
click at [124, 78] on div "0202010473 - Dosagem de Glicose" at bounding box center [220, 77] width 414 height 5
checkbox Glicose "true"
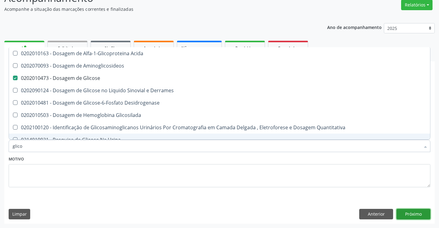
click at [410, 212] on button "Próximo" at bounding box center [413, 213] width 34 height 10
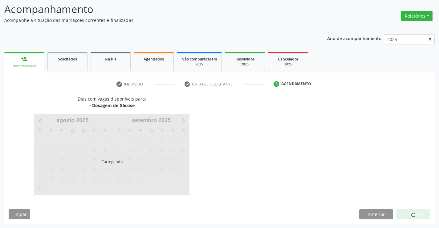
scroll to position [40, 0]
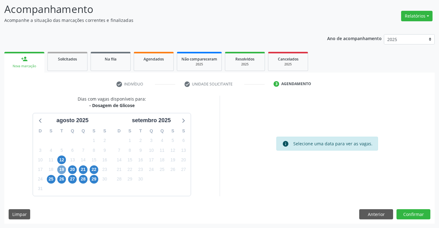
click at [60, 173] on span "19" at bounding box center [61, 169] width 9 height 9
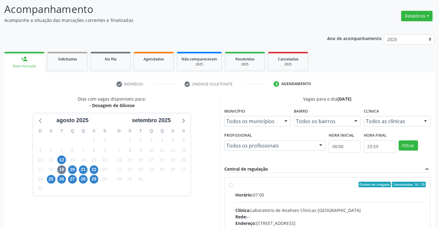
click at [283, 187] on label "Ordem de chegada Consumidos: 16 / 35 Horário: 07:00 Clínica: Laboratorio de Ana…" at bounding box center [330, 228] width 191 height 95
click at [233, 187] on input "Ordem de chegada Consumidos: 16 / 35 Horário: 07:00 Clínica: Laboratorio de Ana…" at bounding box center [231, 184] width 4 height 6
radio input "true"
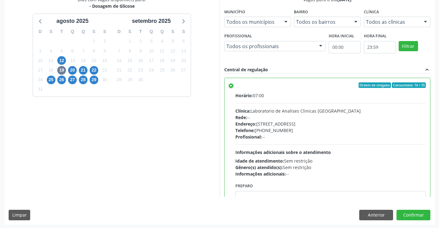
scroll to position [140, 0]
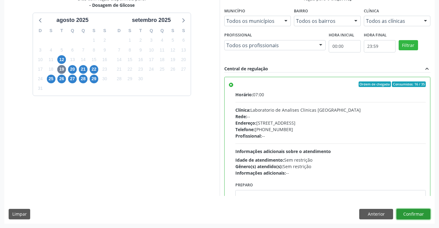
click at [413, 216] on button "Confirmar" at bounding box center [413, 213] width 34 height 10
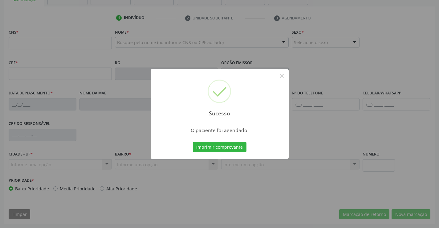
scroll to position [106, 0]
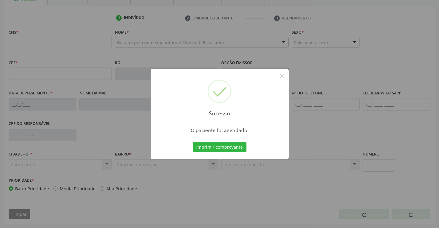
click at [193, 142] on button "Imprimir comprovante" at bounding box center [220, 147] width 54 height 10
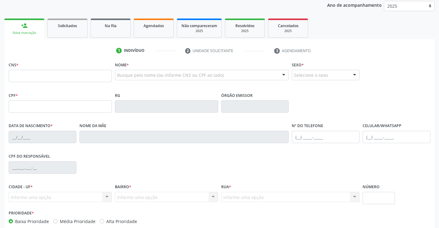
scroll to position [0, 0]
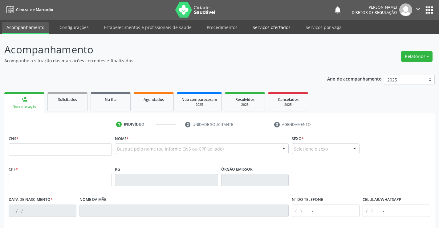
click at [282, 26] on link "Serviços ofertados" at bounding box center [271, 27] width 46 height 11
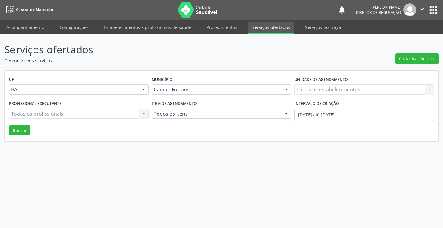
click at [330, 92] on div "Todos os estabelecimentos Todos os estabelecimentos Nenhum resultado encontrado…" at bounding box center [365, 89] width 140 height 10
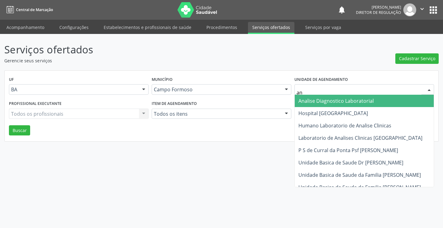
type input "ana"
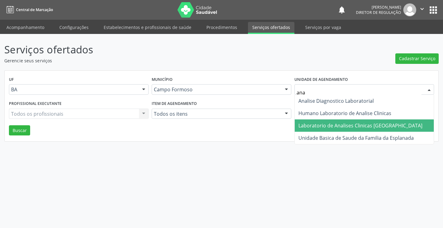
click at [342, 124] on span "Laboratorio de Analises Clinicas [GEOGRAPHIC_DATA]" at bounding box center [361, 125] width 124 height 7
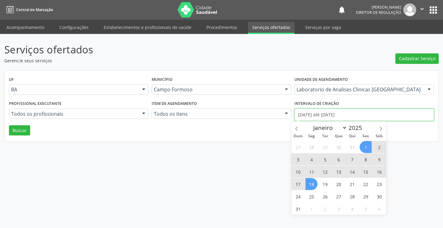
click at [345, 120] on input "[DATE] até [DATE]" at bounding box center [365, 114] width 140 height 12
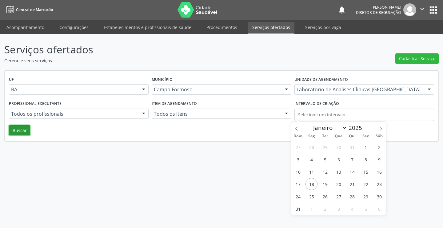
click at [25, 130] on button "Buscar" at bounding box center [19, 130] width 21 height 10
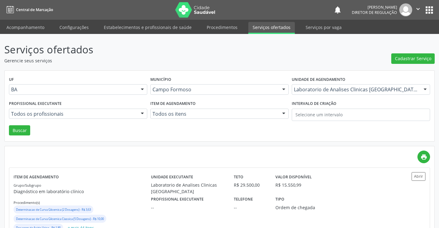
scroll to position [31, 0]
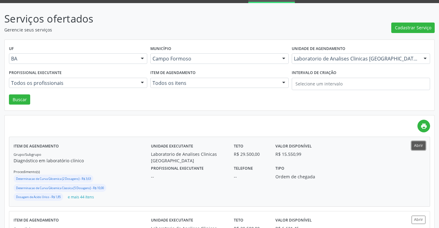
click at [414, 147] on button "Abrir" at bounding box center [418, 145] width 14 height 8
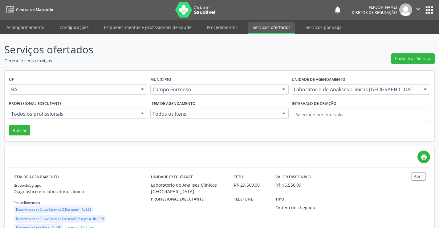
click at [28, 33] on li "Acompanhamento" at bounding box center [25, 28] width 46 height 12
click at [26, 28] on link "Acompanhamento" at bounding box center [25, 27] width 46 height 11
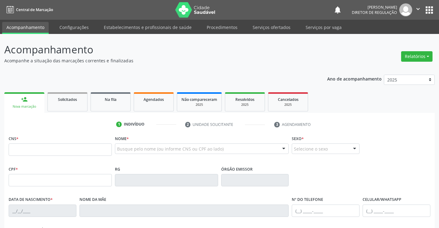
click at [416, 8] on icon "" at bounding box center [417, 9] width 7 height 7
click at [398, 38] on link "Sair" at bounding box center [402, 37] width 42 height 9
